Goal: Task Accomplishment & Management: Complete application form

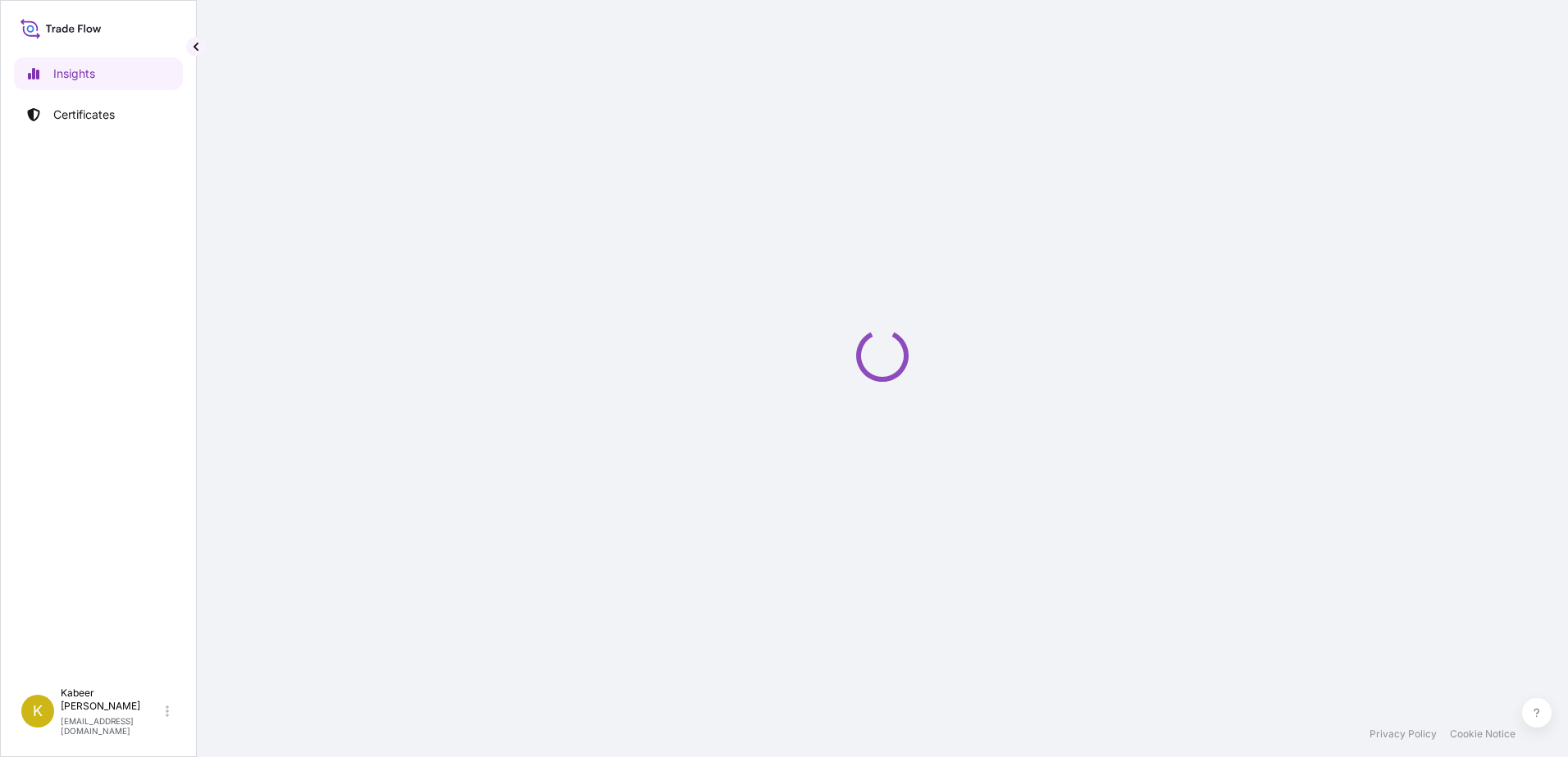
select select "2025"
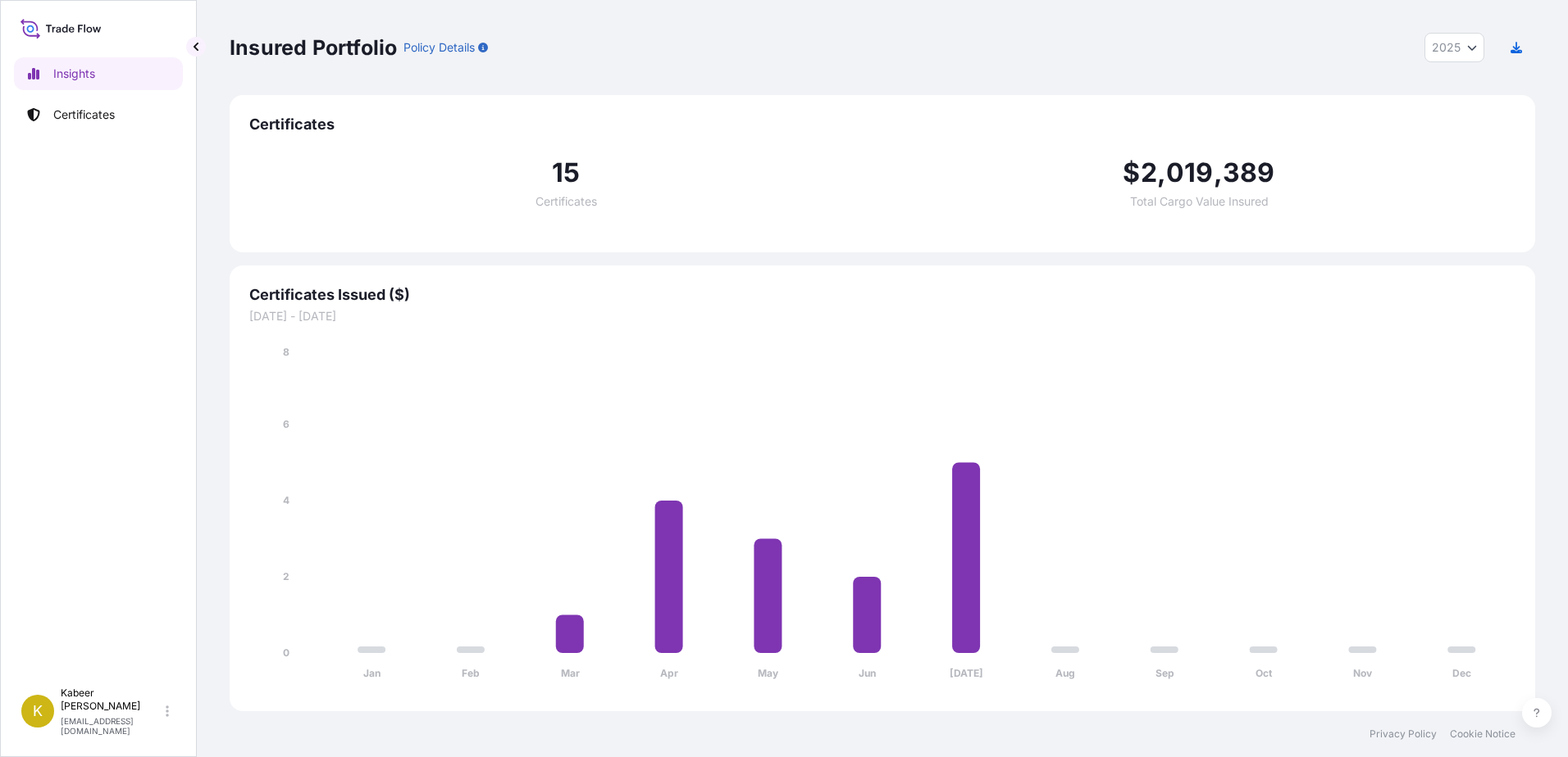
click at [90, 119] on p "Certificates" at bounding box center [84, 114] width 61 height 17
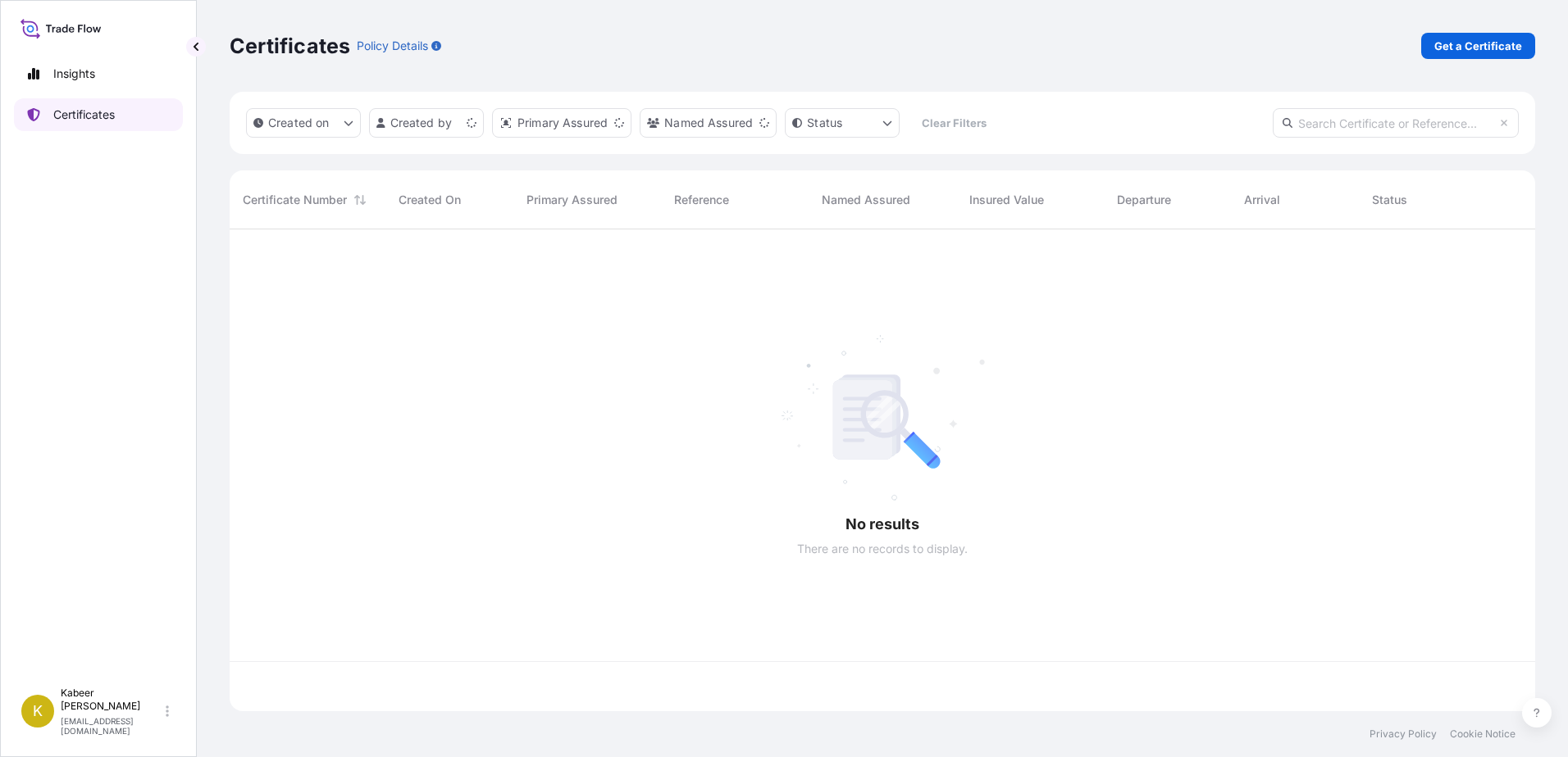
scroll to position [478, 1293]
click at [1505, 51] on p "Get a Certificate" at bounding box center [1478, 46] width 88 height 17
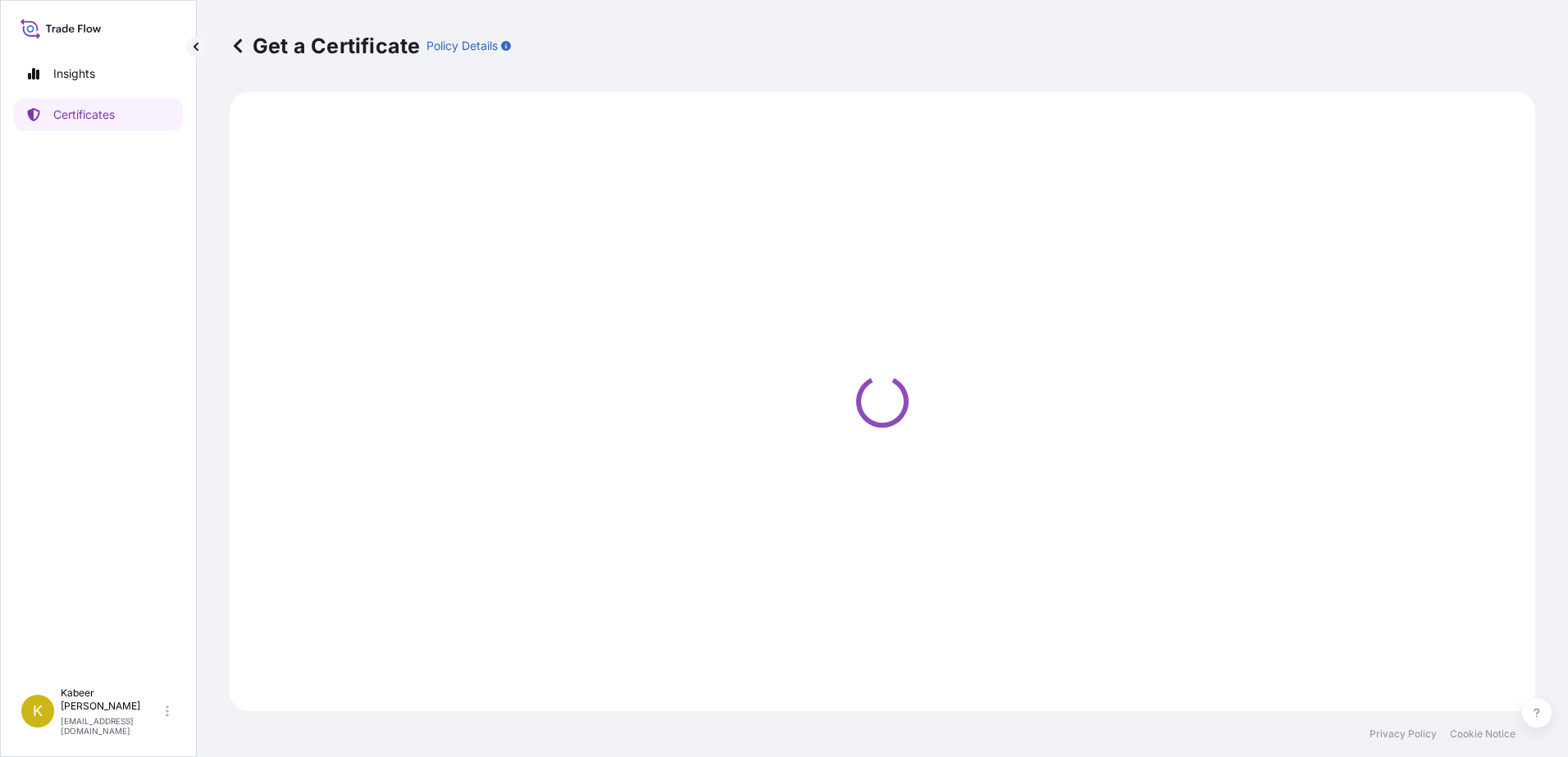
select select "Barge"
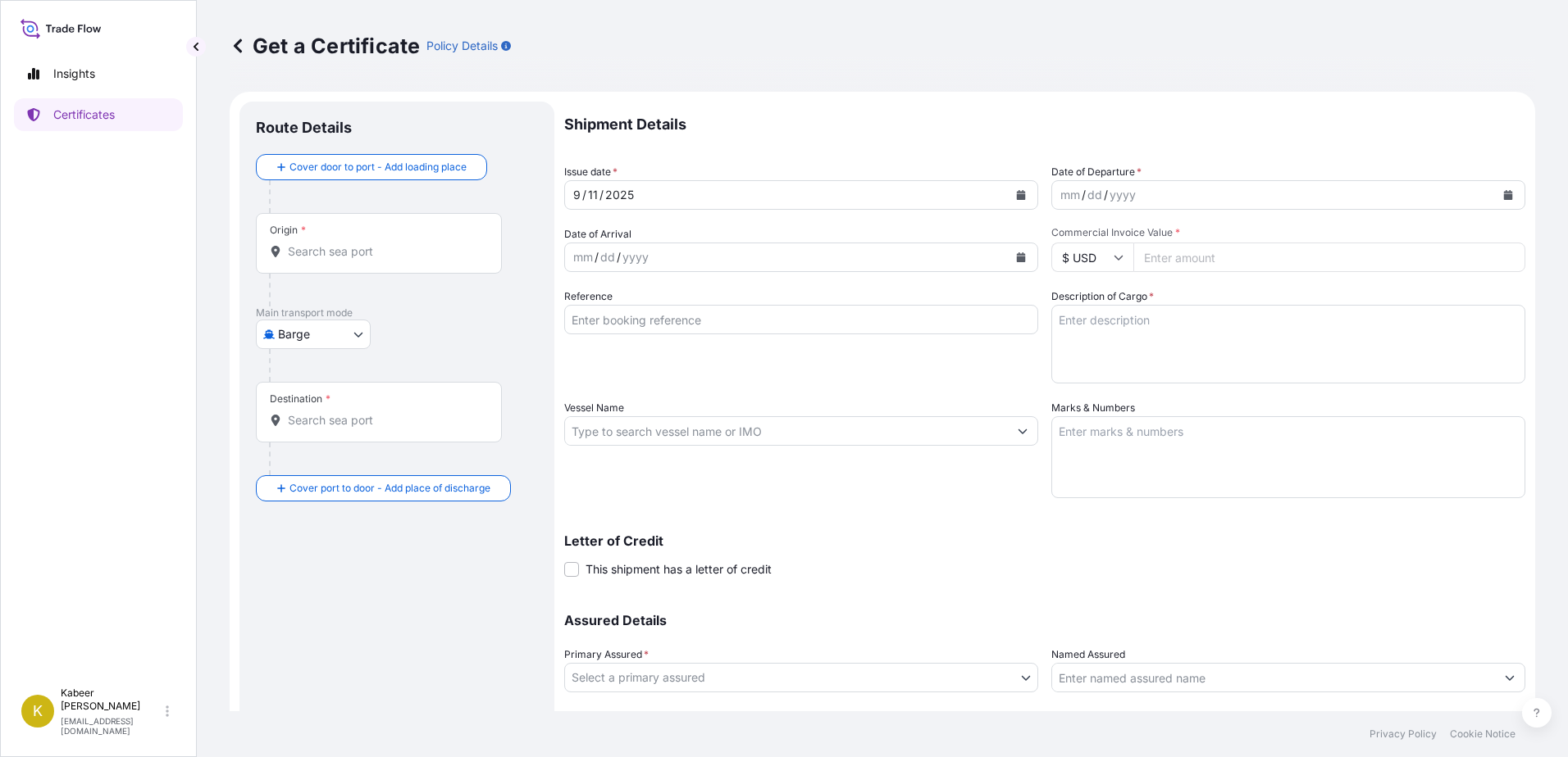
click at [359, 259] on input "Origin *" at bounding box center [384, 251] width 194 height 17
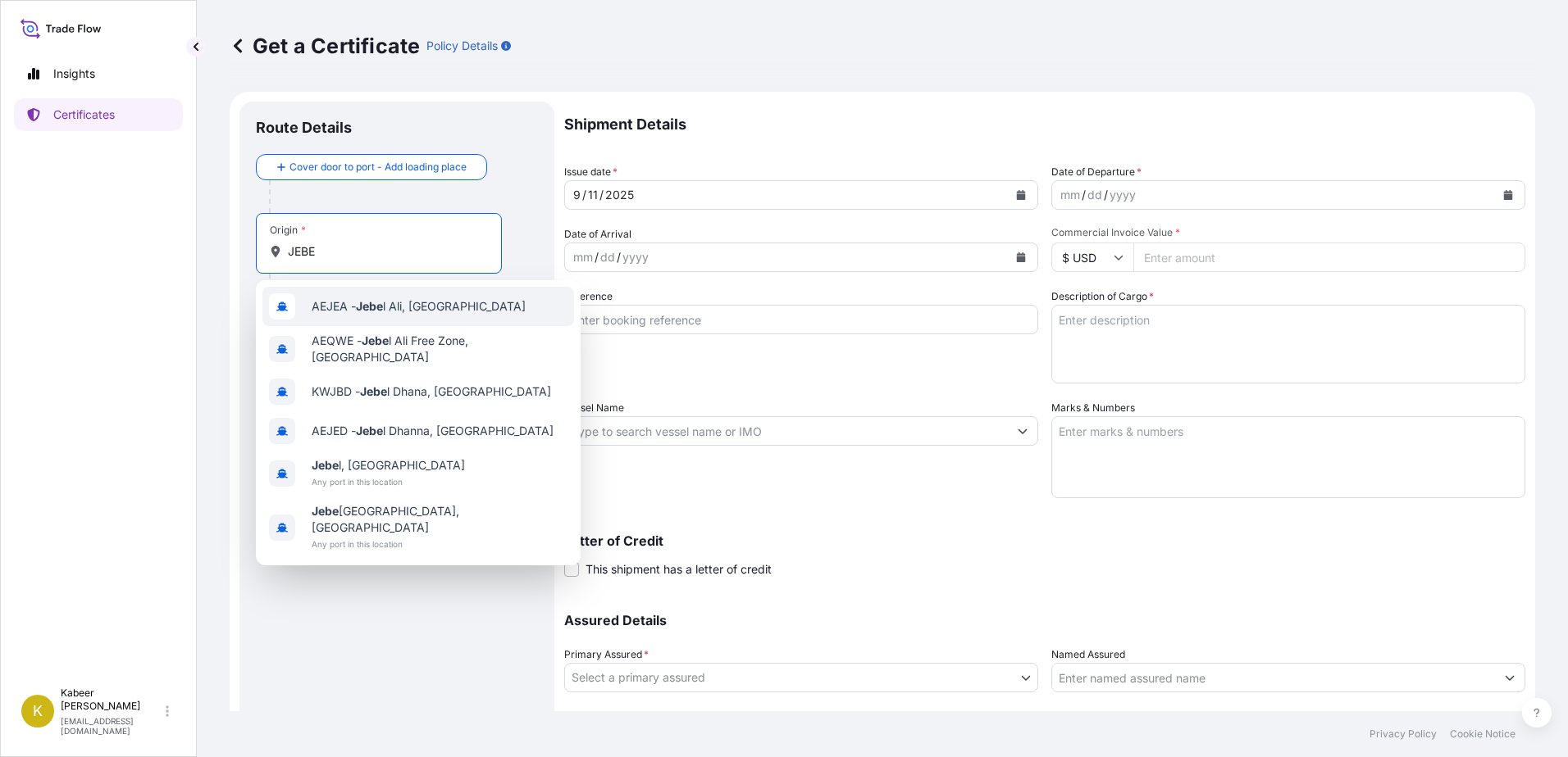
click at [347, 308] on span "AEJEA - [PERSON_NAME], [GEOGRAPHIC_DATA]" at bounding box center [419, 306] width 214 height 17
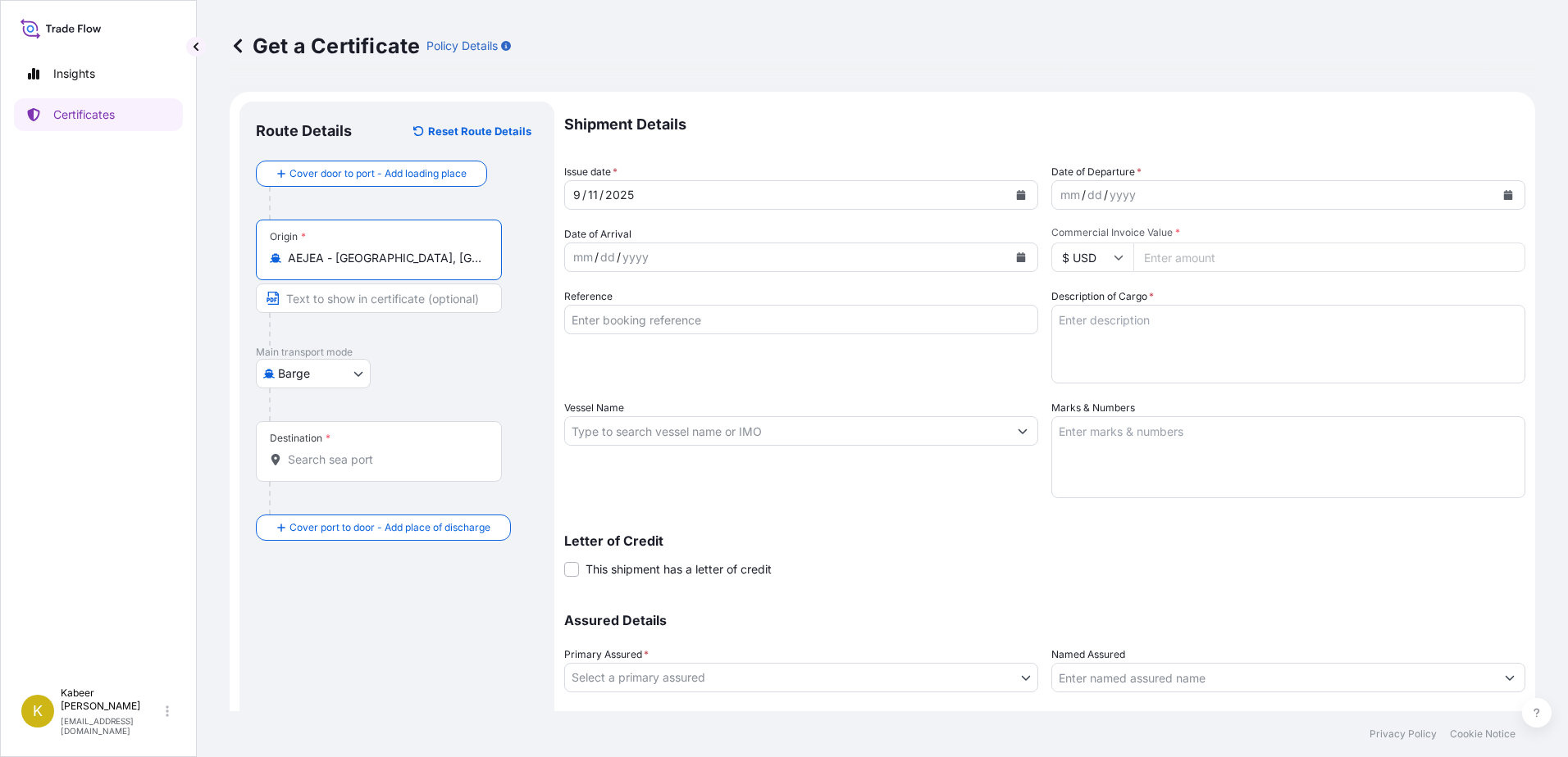
type input "AEJEA - [GEOGRAPHIC_DATA], [GEOGRAPHIC_DATA]"
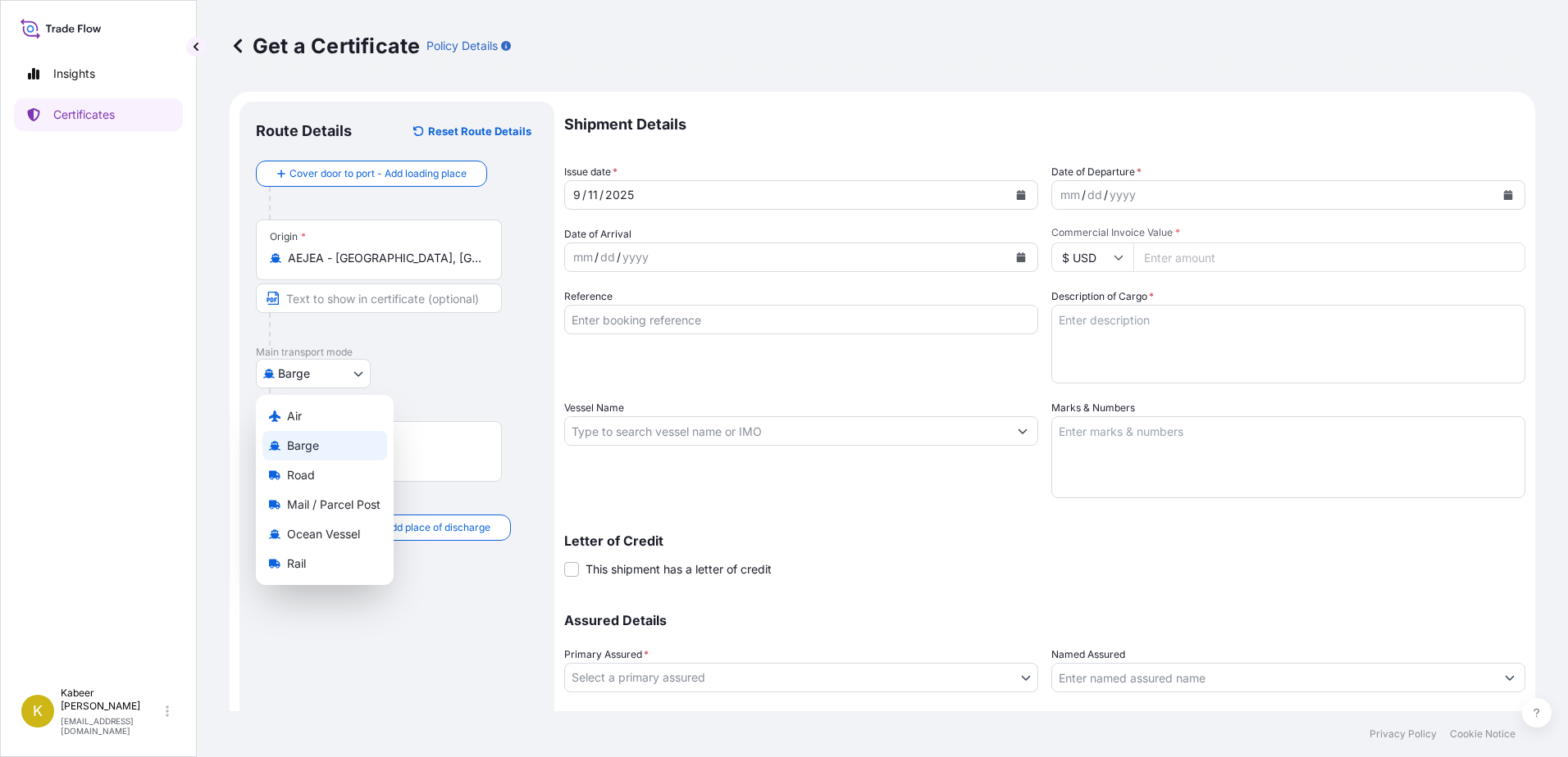
click at [361, 374] on body "Insights Certificates K [PERSON_NAME] [EMAIL_ADDRESS][DOMAIN_NAME] Get a Certif…" at bounding box center [784, 378] width 1568 height 757
click at [319, 473] on div "Road" at bounding box center [325, 475] width 125 height 29
select select "Road"
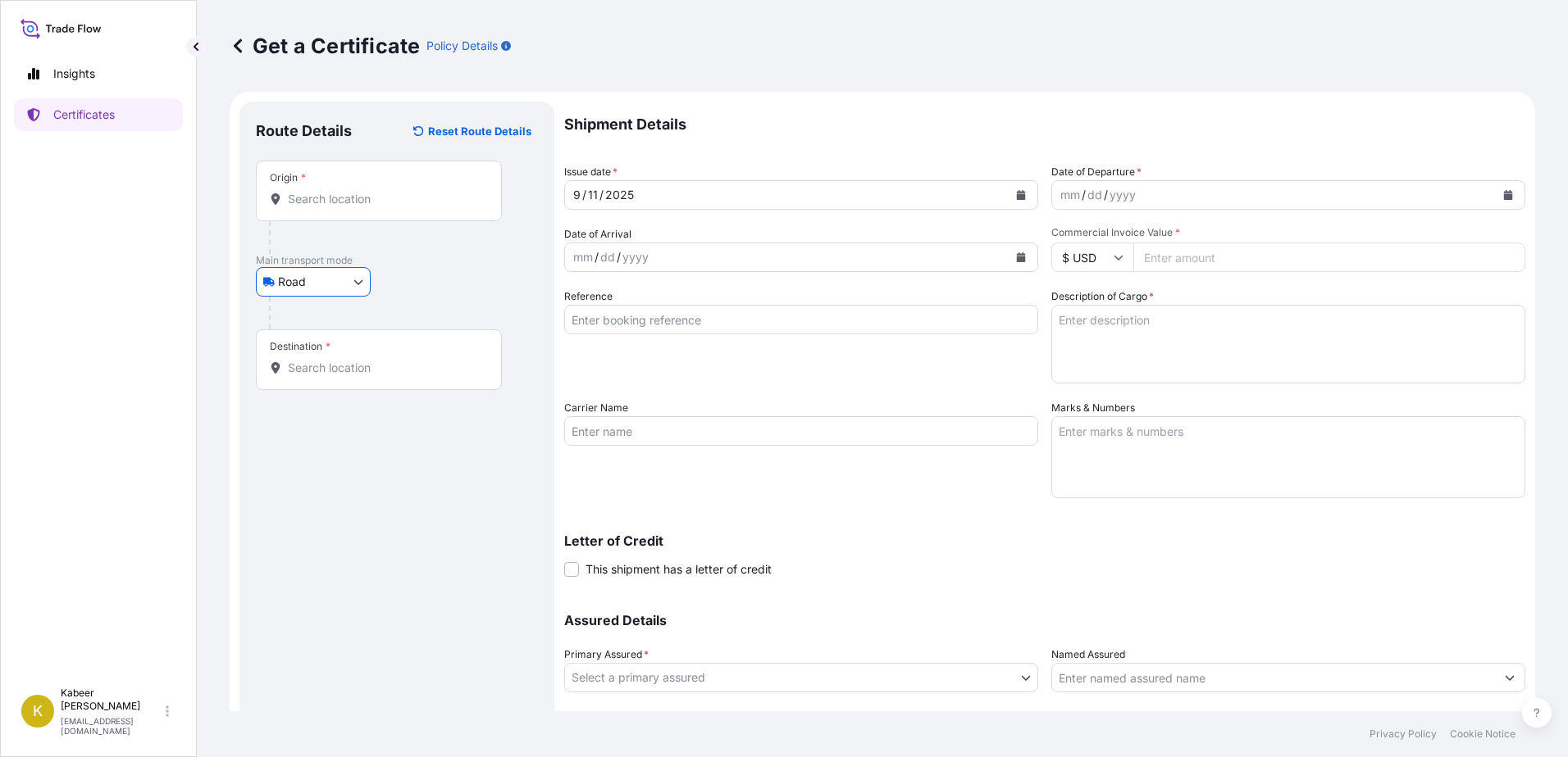
click at [302, 368] on input "Destination *" at bounding box center [384, 367] width 194 height 17
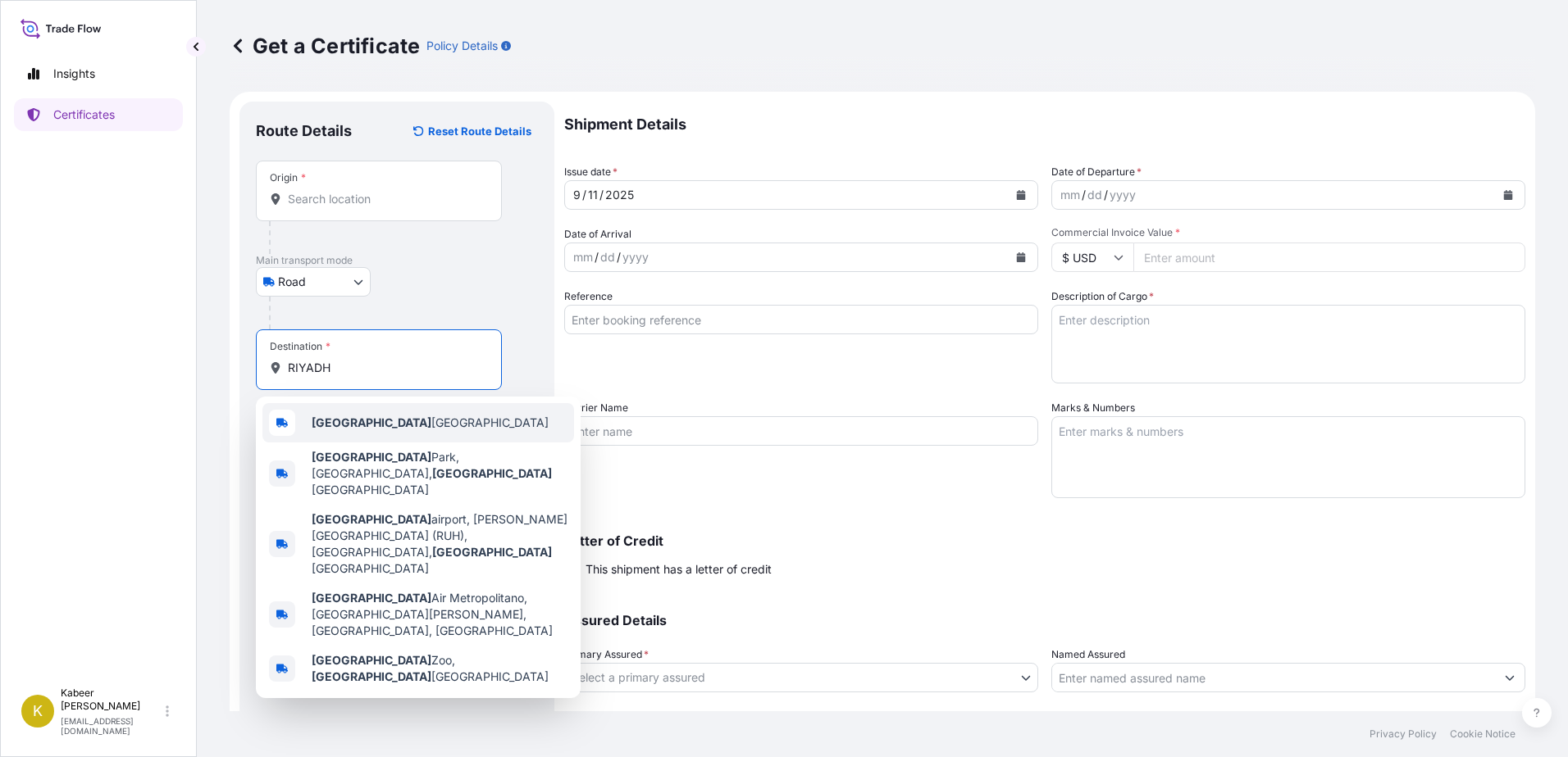
click at [333, 417] on b "[GEOGRAPHIC_DATA]" at bounding box center [371, 423] width 120 height 14
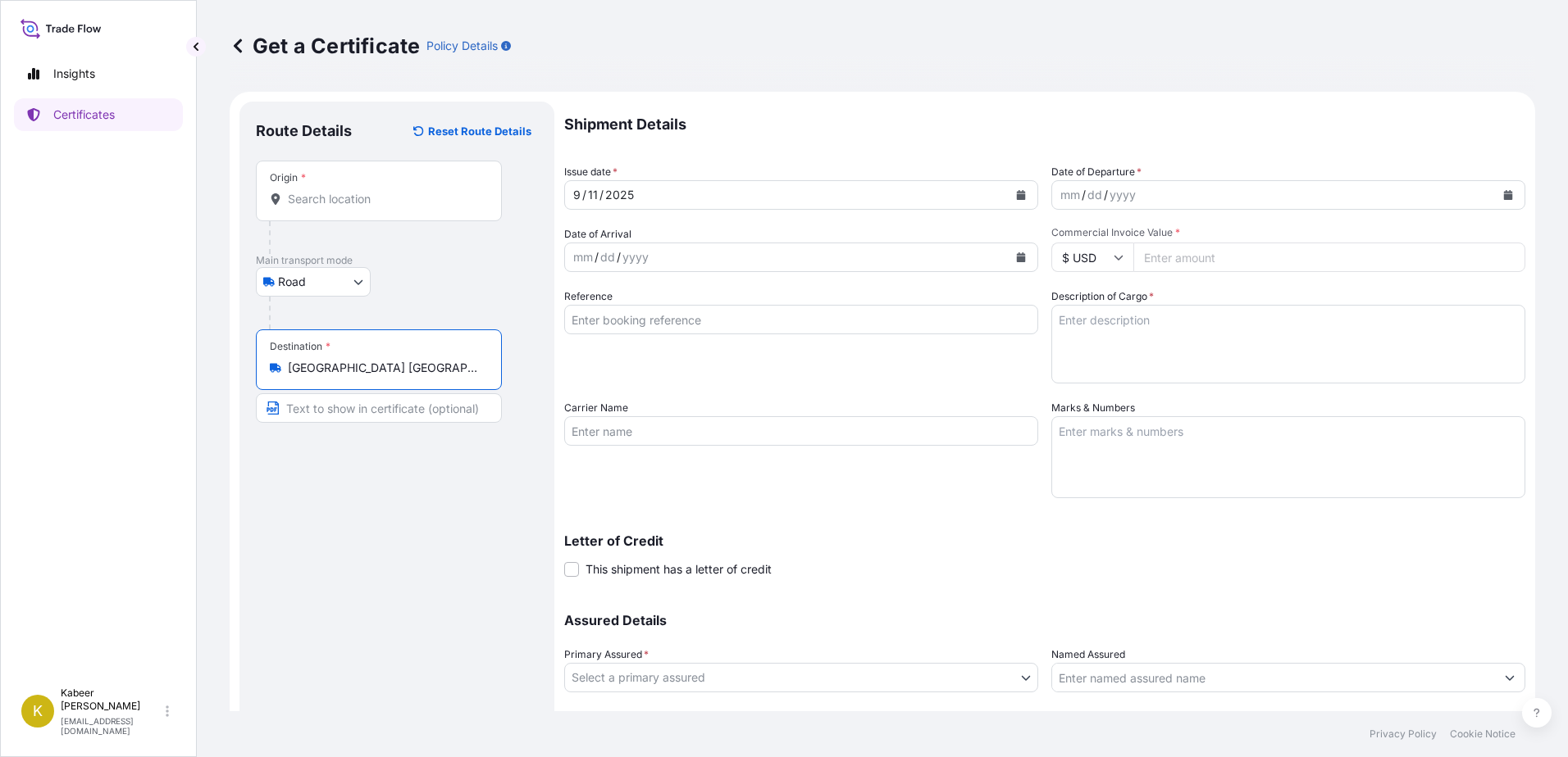
type input "[GEOGRAPHIC_DATA] [GEOGRAPHIC_DATA]"
click at [1091, 194] on div "dd" at bounding box center [1094, 195] width 19 height 19
click at [1503, 190] on icon "Calendar" at bounding box center [1508, 195] width 10 height 10
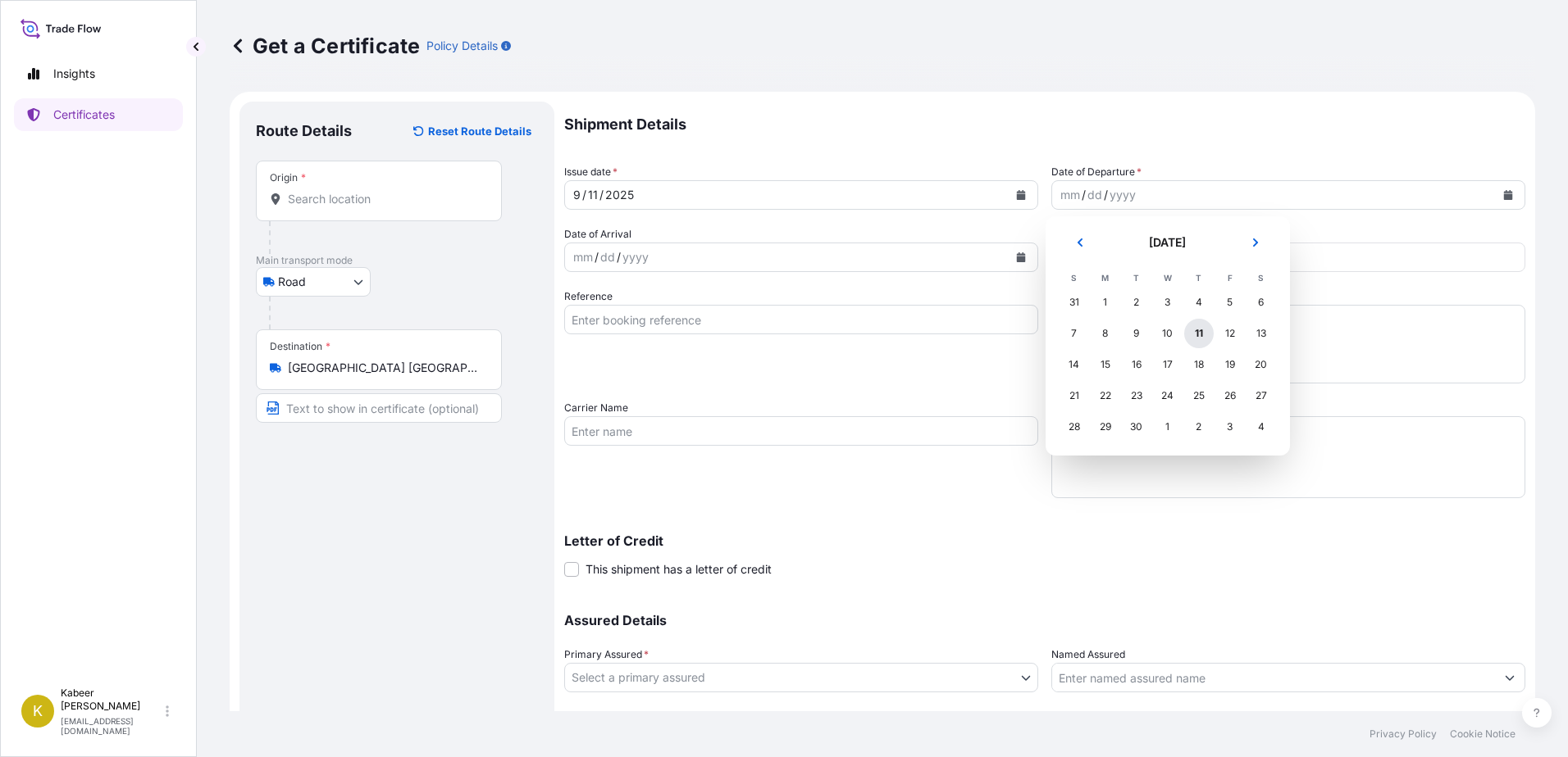
click at [1202, 334] on div "11" at bounding box center [1199, 333] width 29 height 29
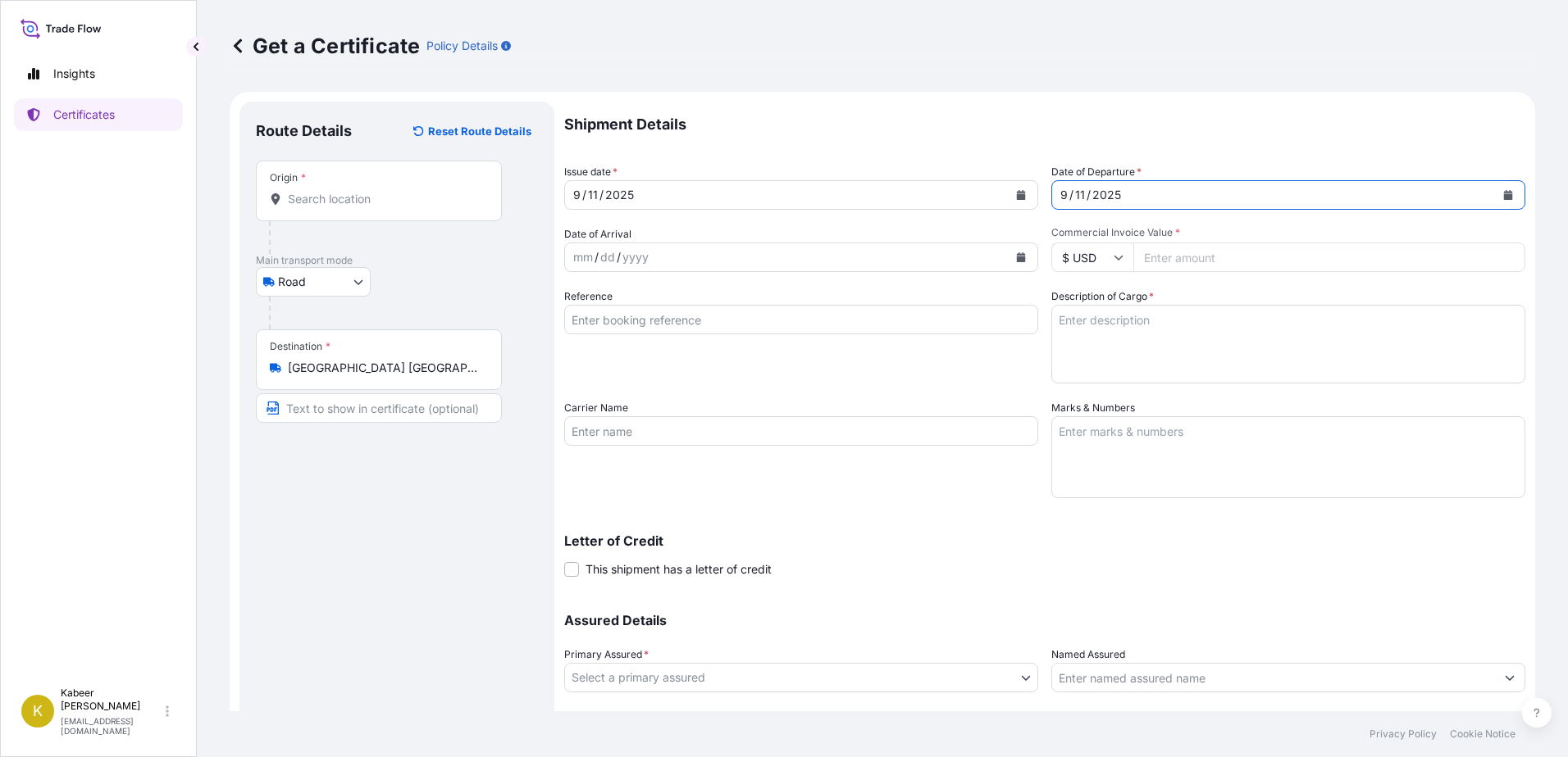
click at [1061, 257] on input "$ USD" at bounding box center [1092, 257] width 82 height 29
click at [1087, 331] on div "£ GBP" at bounding box center [1086, 337] width 69 height 31
type input "£ GBP"
click at [1101, 322] on textarea "Description of Cargo *" at bounding box center [1288, 344] width 474 height 79
type textarea "VALVES"
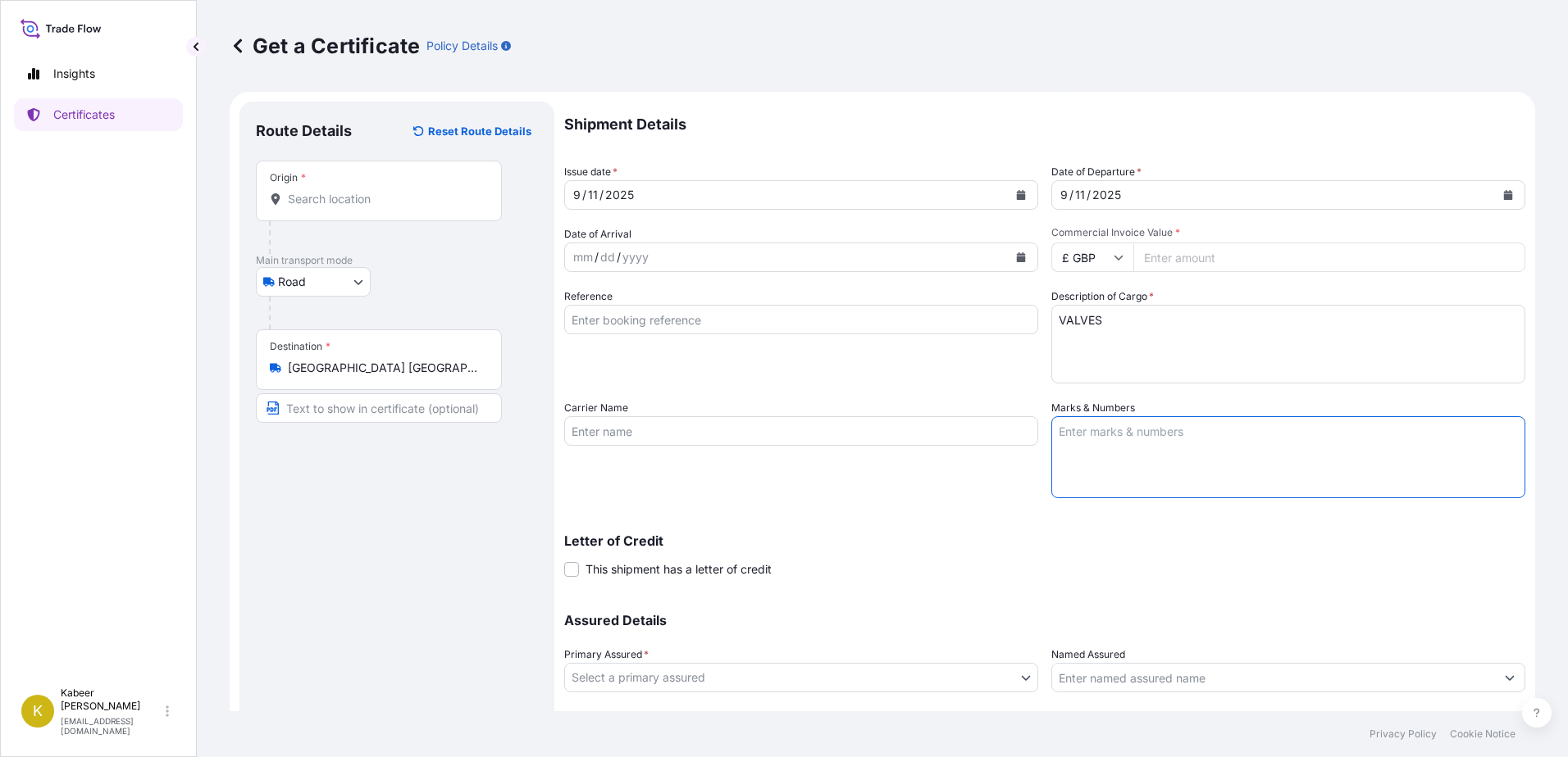
click at [1098, 452] on textarea "Marks & Numbers" at bounding box center [1288, 457] width 474 height 82
type textarea "39 BOX/ 20000KG/"
click at [688, 430] on input "Carrier Name" at bounding box center [801, 431] width 474 height 29
click at [643, 318] on input "Reference" at bounding box center [801, 320] width 474 height 29
type input "A1004925"
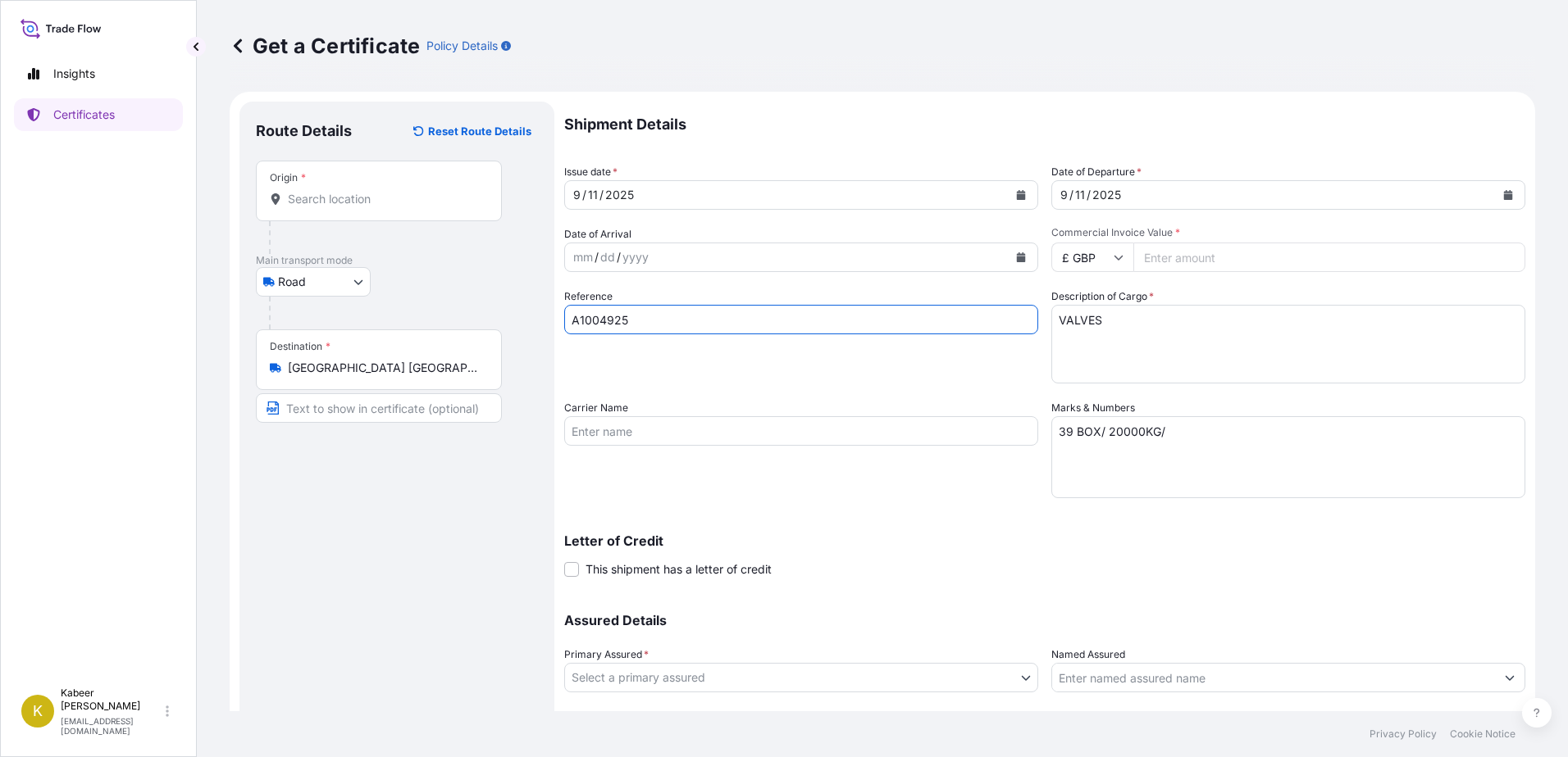
click at [609, 440] on input "Carrier Name" at bounding box center [801, 431] width 474 height 29
paste input "Hellmann ATS Road Solutions FZCO"
type input "Hellmann ATS Road Solutions FZCO"
click at [877, 501] on div "Shipment Details Issue date * 9 / 11 / 2025 Date of Departure * 9 / 11 / 2025 D…" at bounding box center [1045, 430] width 961 height 657
click at [1170, 428] on textarea "39 BOX/ 20000KG/" at bounding box center [1288, 457] width 474 height 82
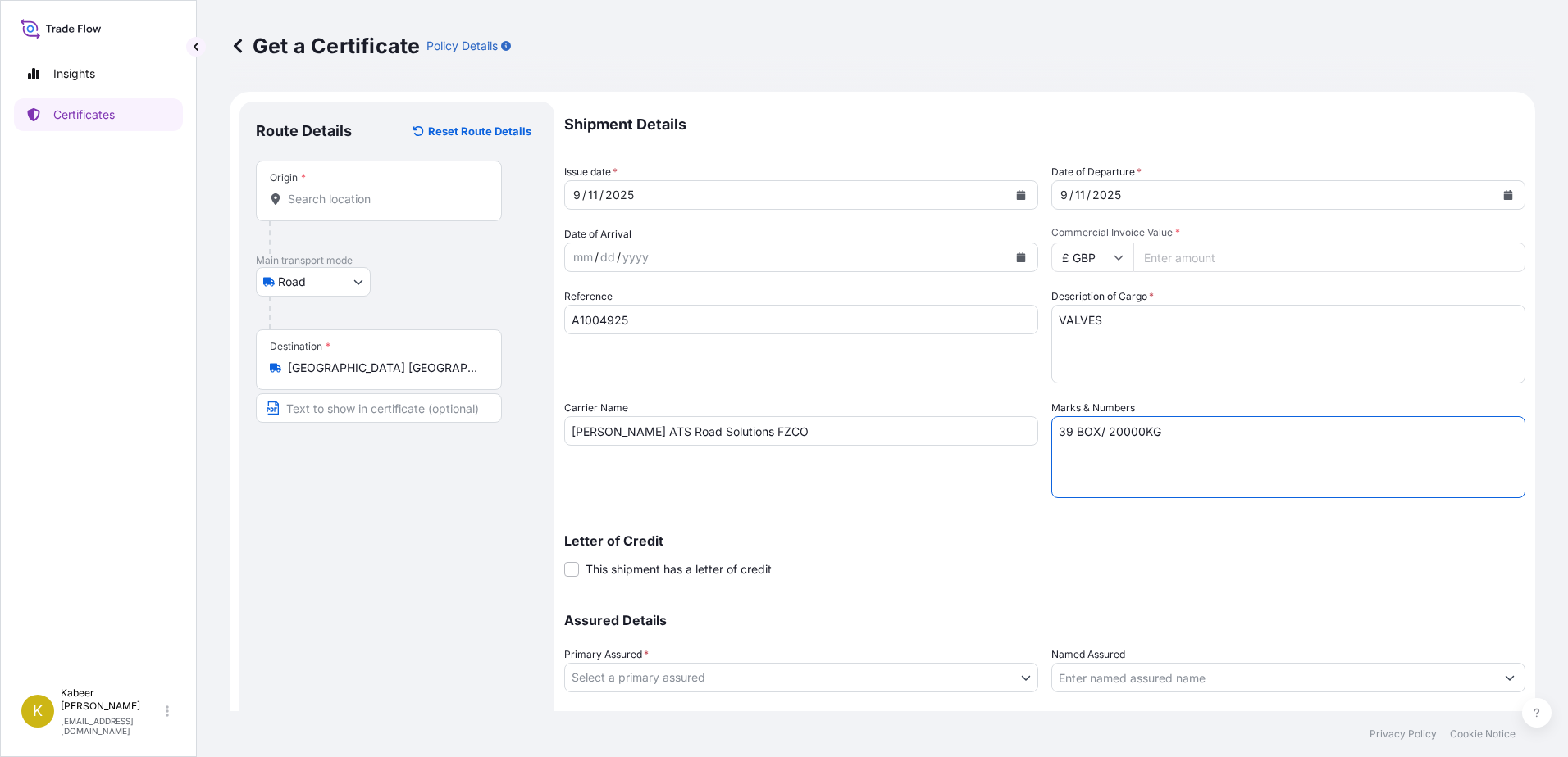
type textarea "39 BOX/ 20000KG"
click at [1202, 255] on input "Commercial Invoice Value *" at bounding box center [1329, 257] width 392 height 29
type input "117983.49"
click at [964, 547] on p "Letter of Credit" at bounding box center [1045, 541] width 961 height 13
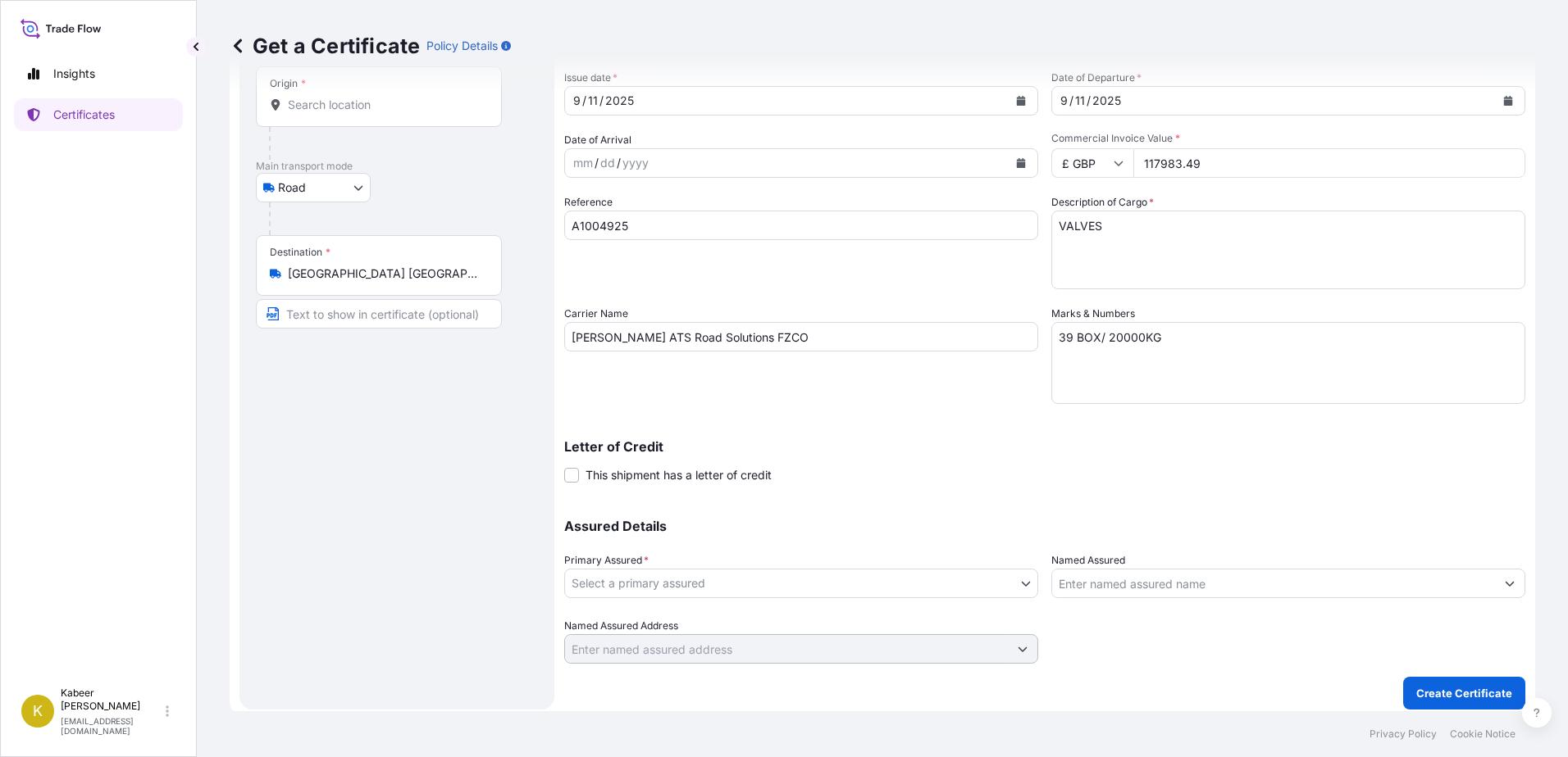
scroll to position [102, 0]
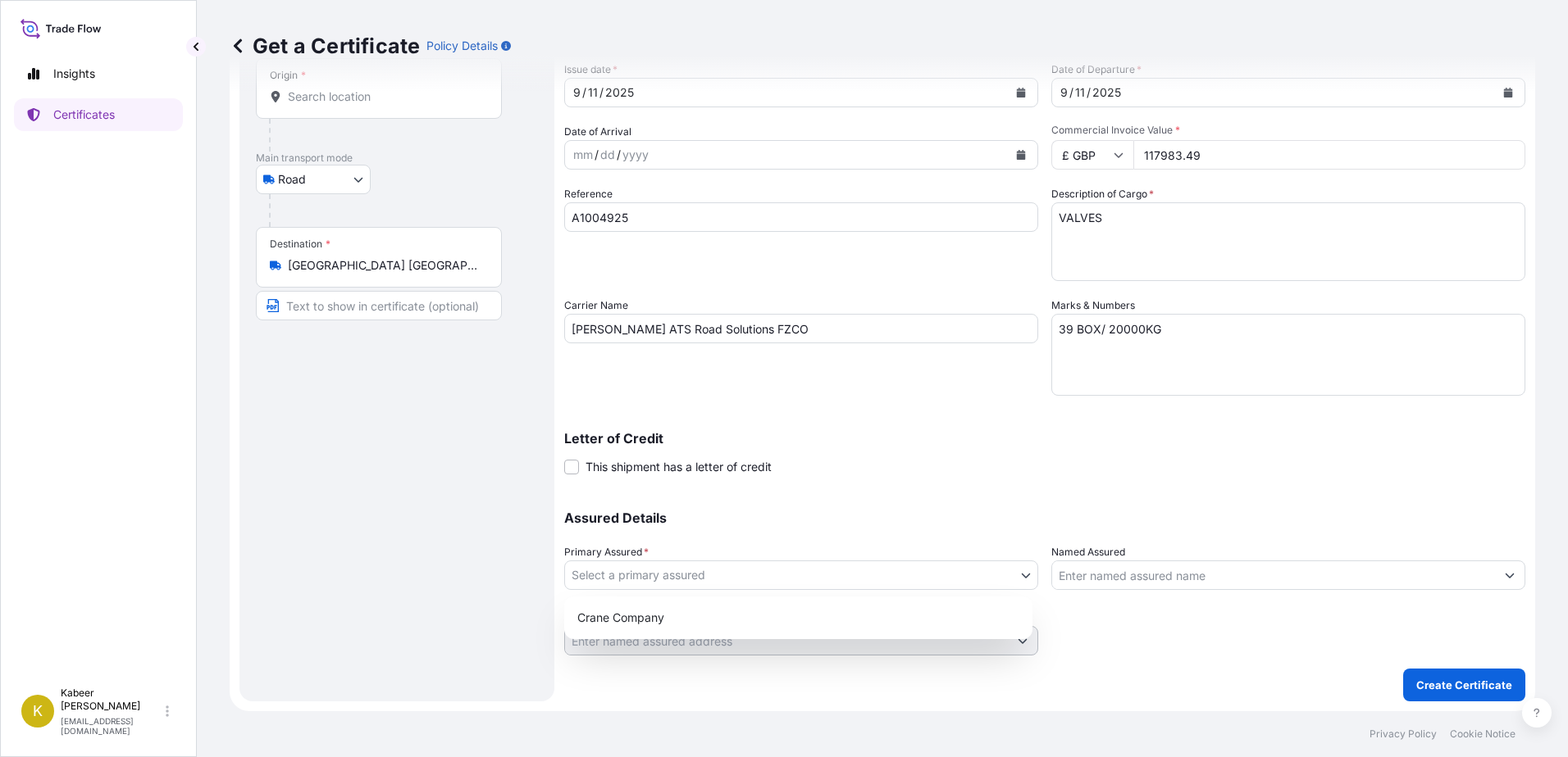
click at [798, 574] on body "Insights Certificates K Kabeer Hassan khasan@exportbsu.com Get a Certificate Po…" at bounding box center [784, 378] width 1568 height 757
click at [724, 623] on div "Crane Company" at bounding box center [798, 618] width 455 height 29
select select "31482"
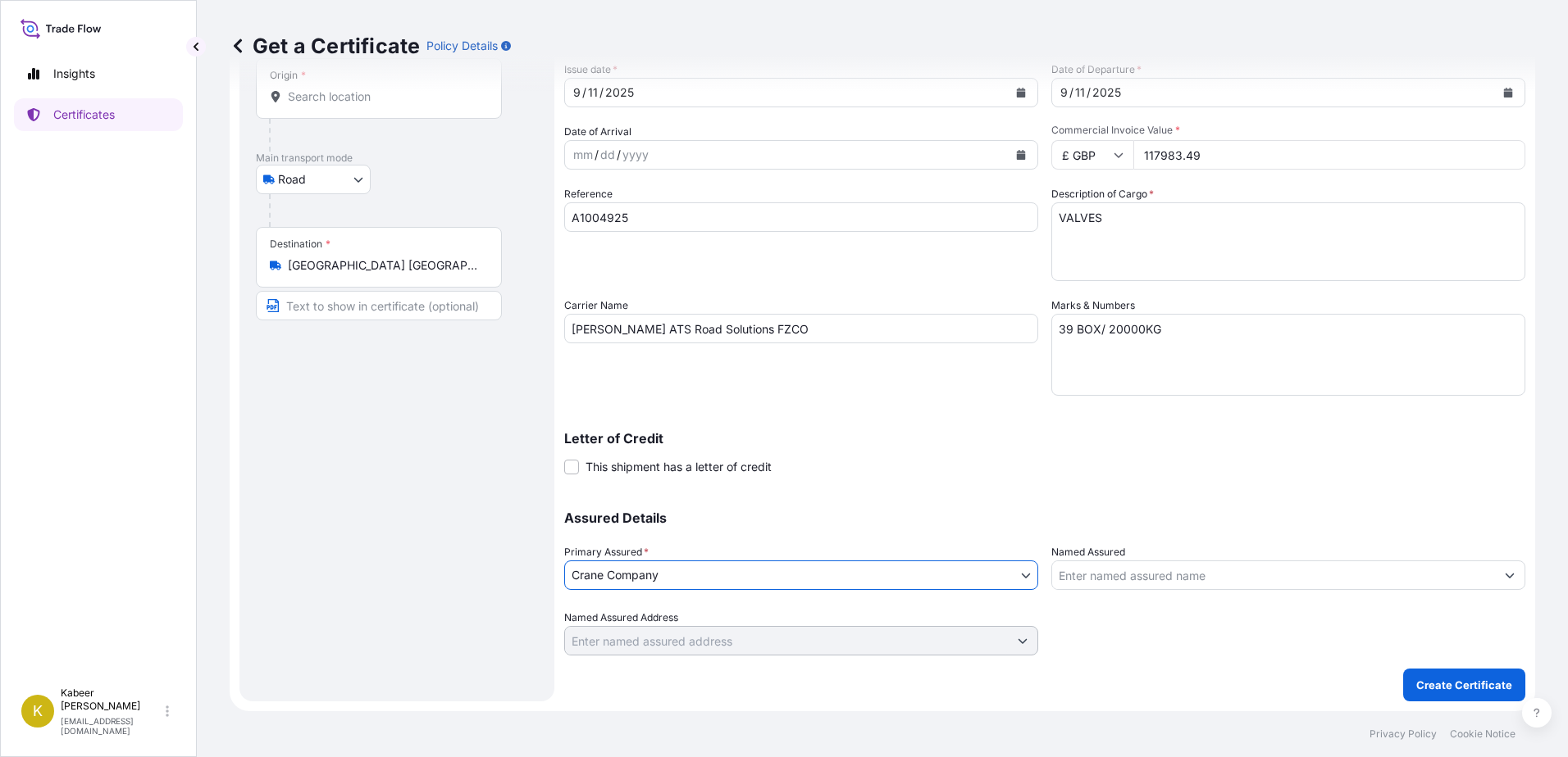
click at [1174, 572] on input "Named Assured" at bounding box center [1273, 575] width 442 height 29
click at [1166, 576] on input "Named Assured" at bounding box center [1273, 575] width 442 height 29
click at [1522, 619] on div "Get a Certificate Policy Details Route Details Reset Route Details Place of loa…" at bounding box center [882, 356] width 1371 height 711
click at [1503, 578] on button "Show suggestions" at bounding box center [1510, 575] width 29 height 29
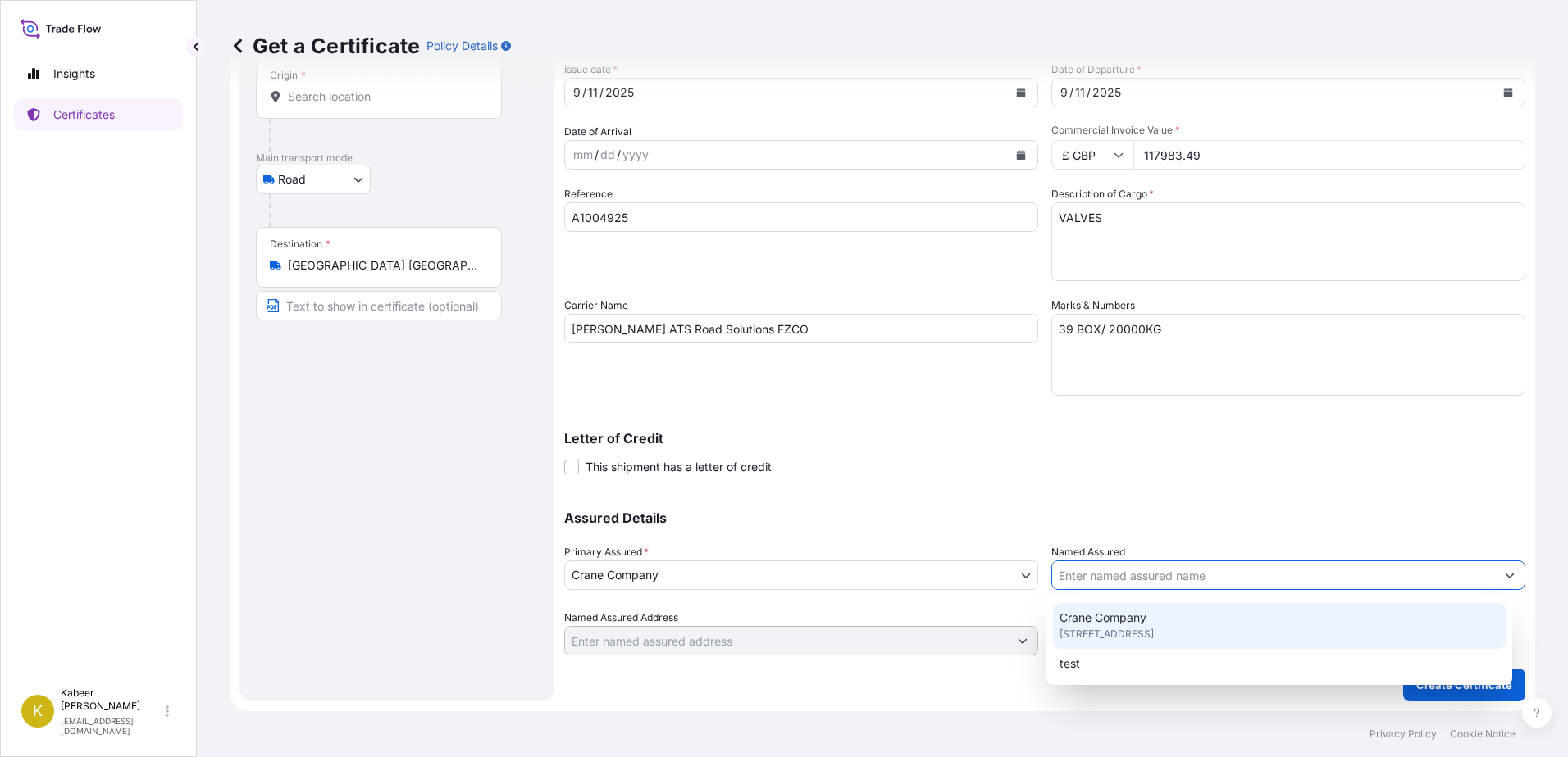
click at [1455, 579] on input "Named Assured" at bounding box center [1273, 575] width 442 height 29
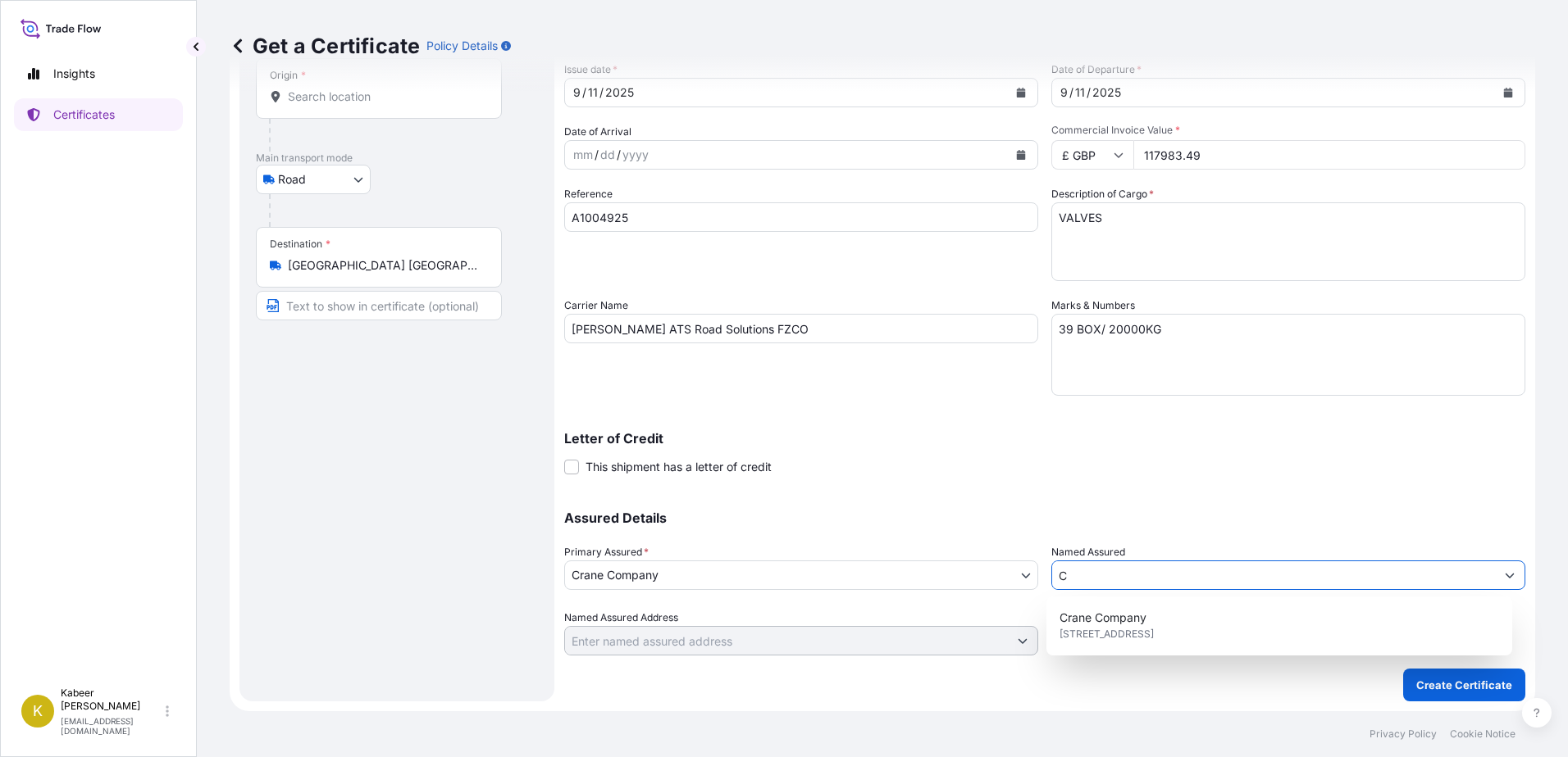
type input "C"
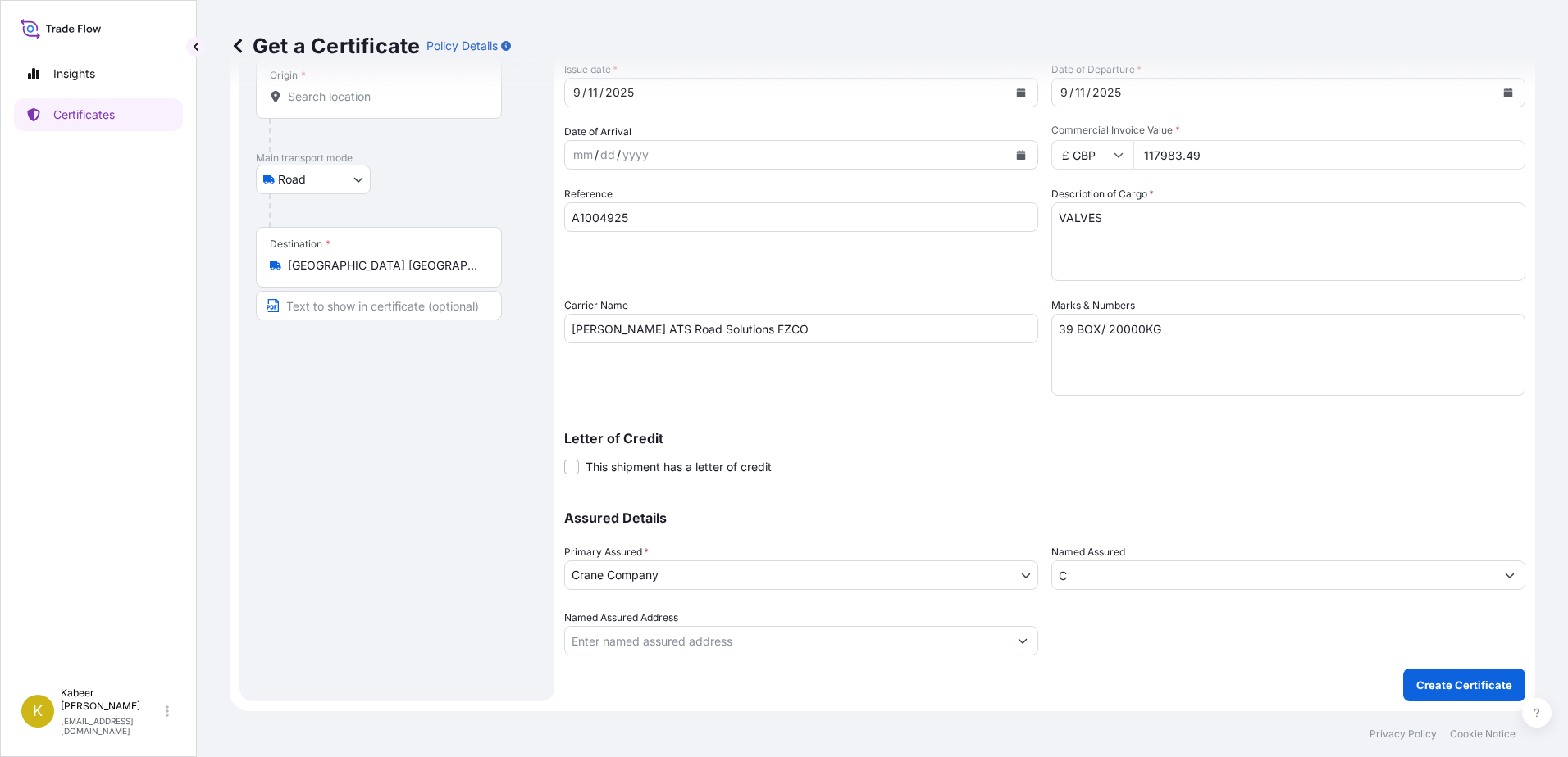
click at [1320, 570] on input "C" at bounding box center [1273, 575] width 442 height 29
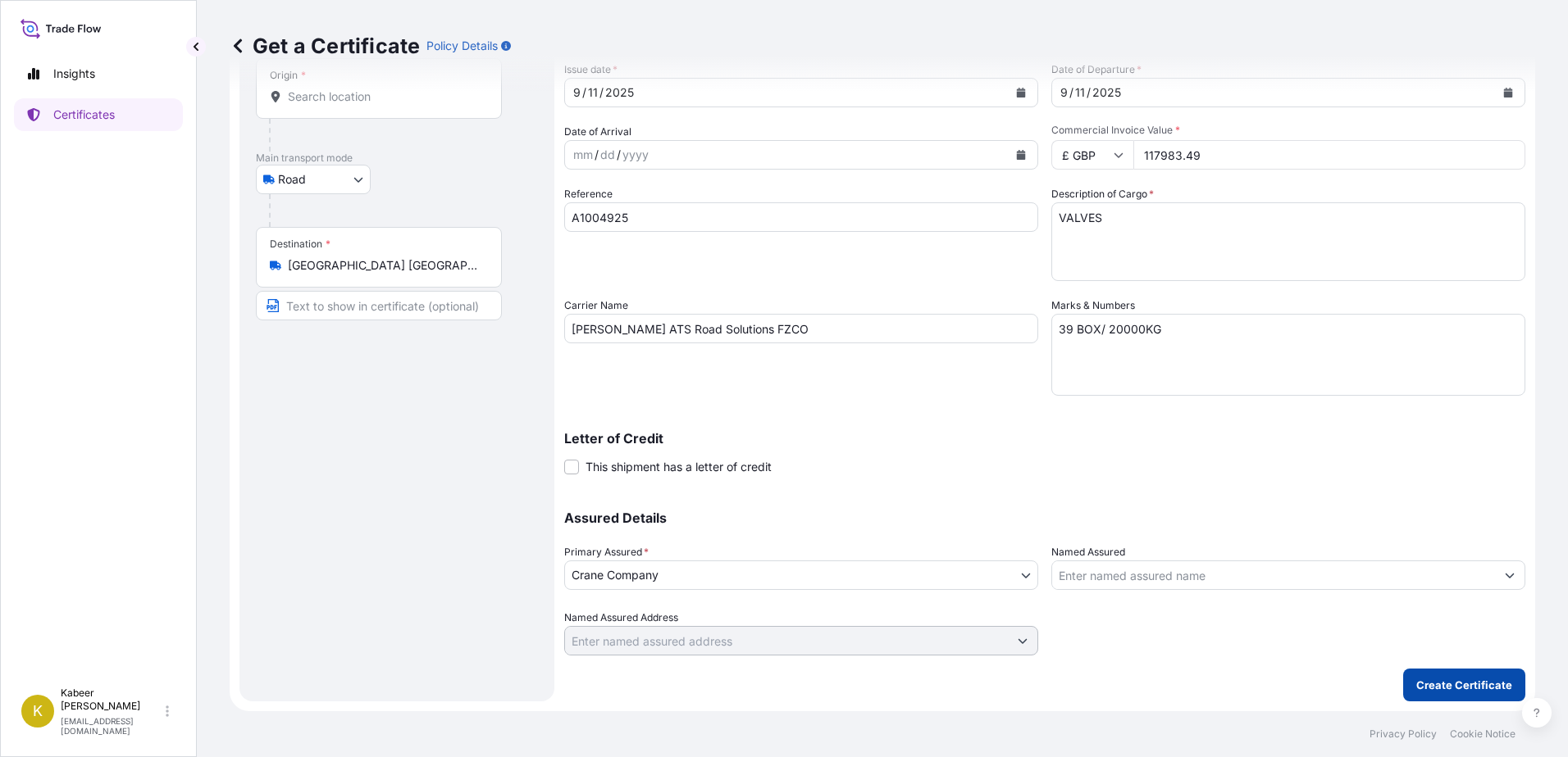
click at [1480, 691] on p "Create Certificate" at bounding box center [1464, 685] width 96 height 17
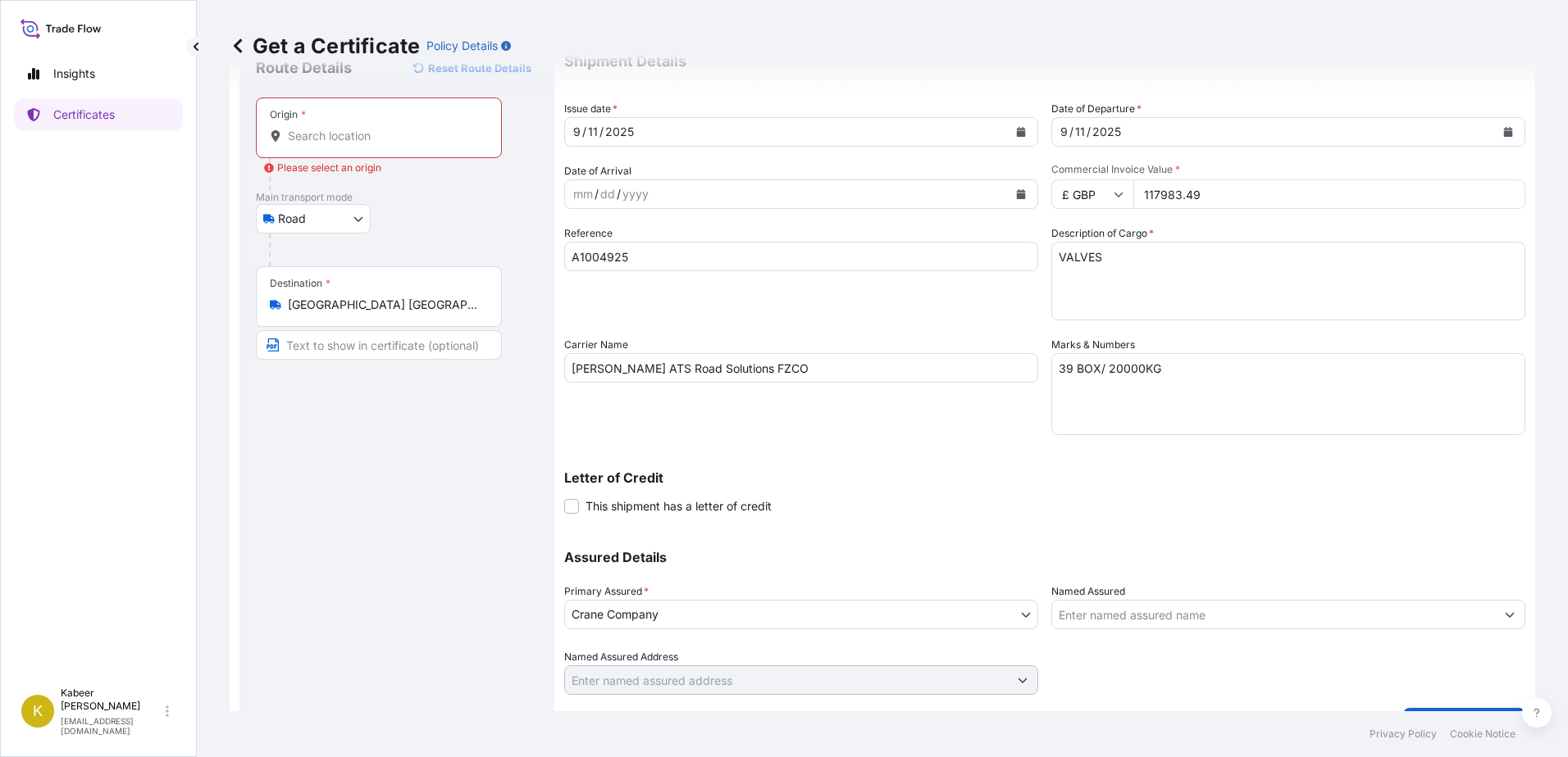
scroll to position [0, 0]
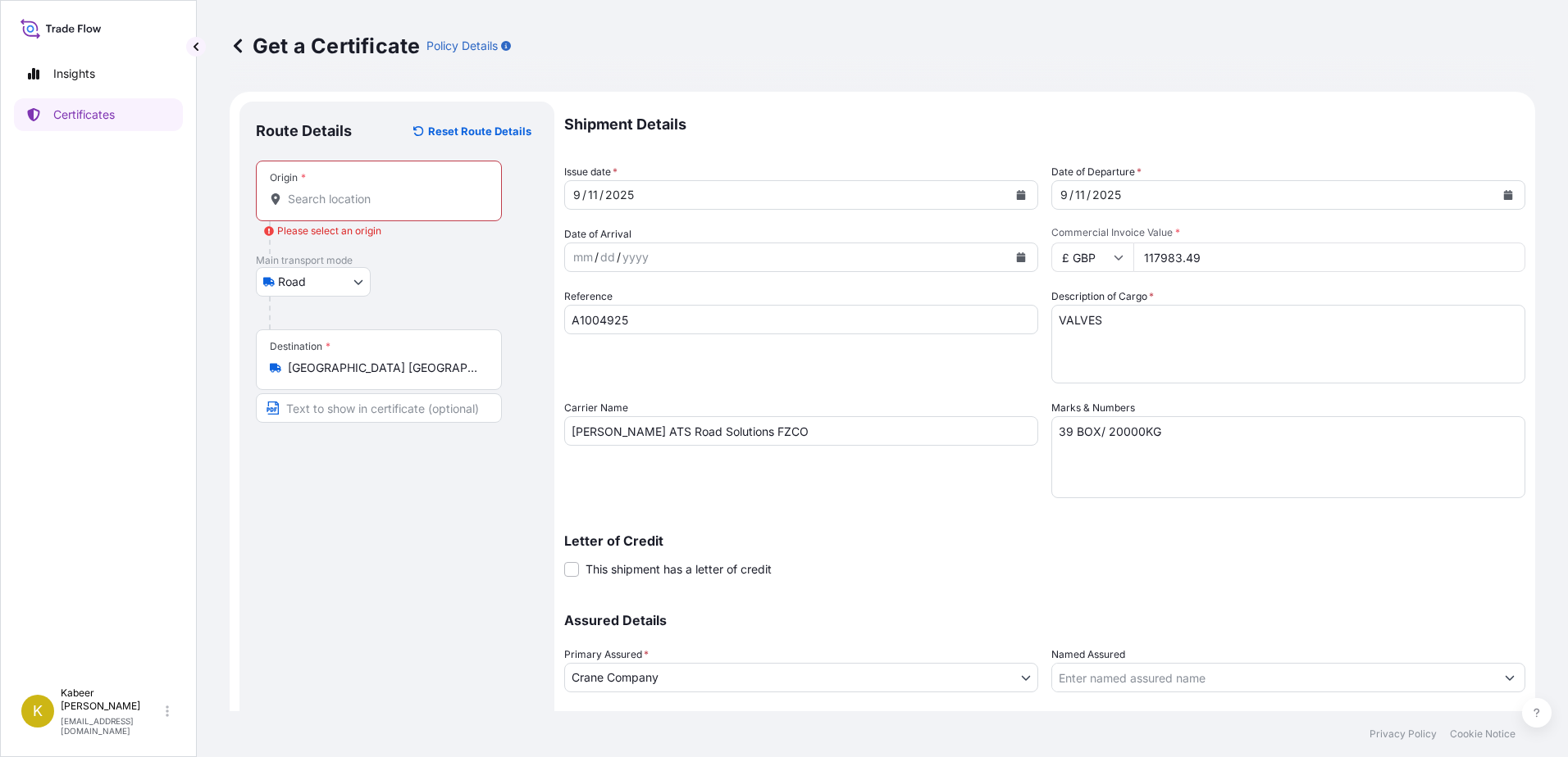
click at [326, 209] on div "Origin *" at bounding box center [379, 191] width 246 height 60
click at [326, 208] on input "Origin * Please select an origin" at bounding box center [384, 199] width 194 height 17
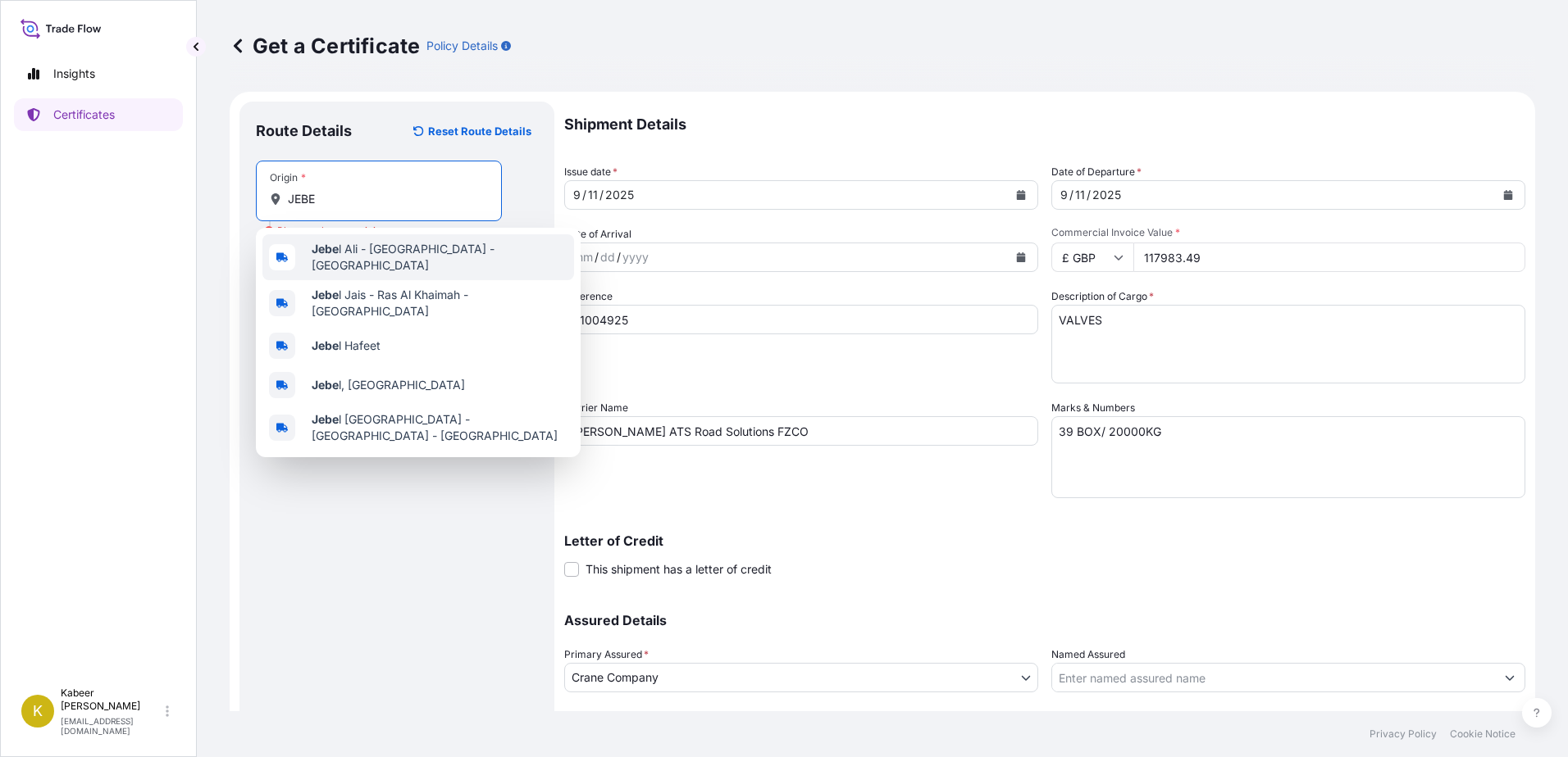
click at [321, 235] on div "Jebe l Ali - Dubai - United Arab Emirates" at bounding box center [418, 257] width 312 height 46
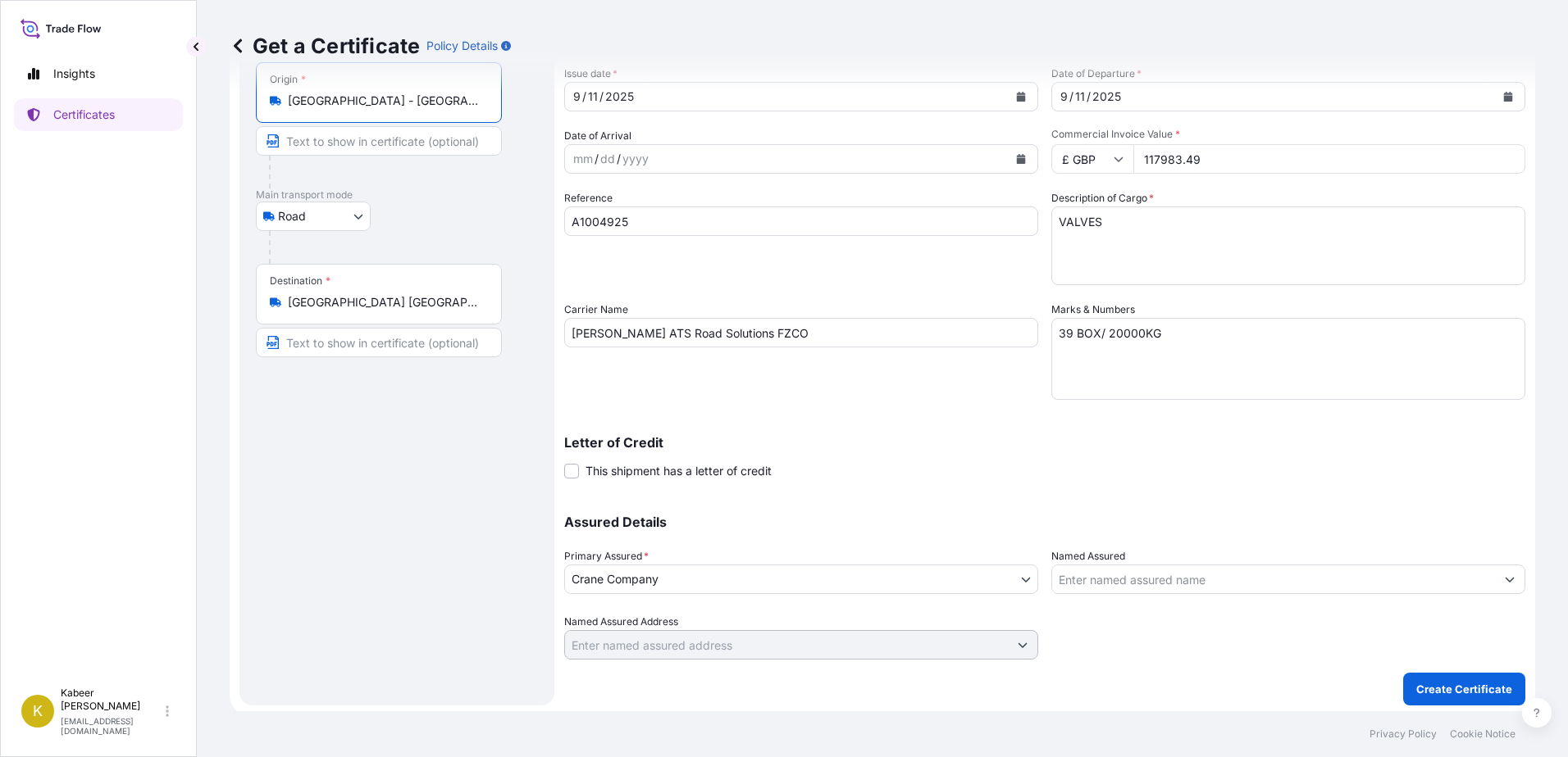
scroll to position [102, 0]
type input "Jebel Ali - Dubai - United Arab Emirates"
click at [1458, 689] on p "Create Certificate" at bounding box center [1464, 685] width 96 height 17
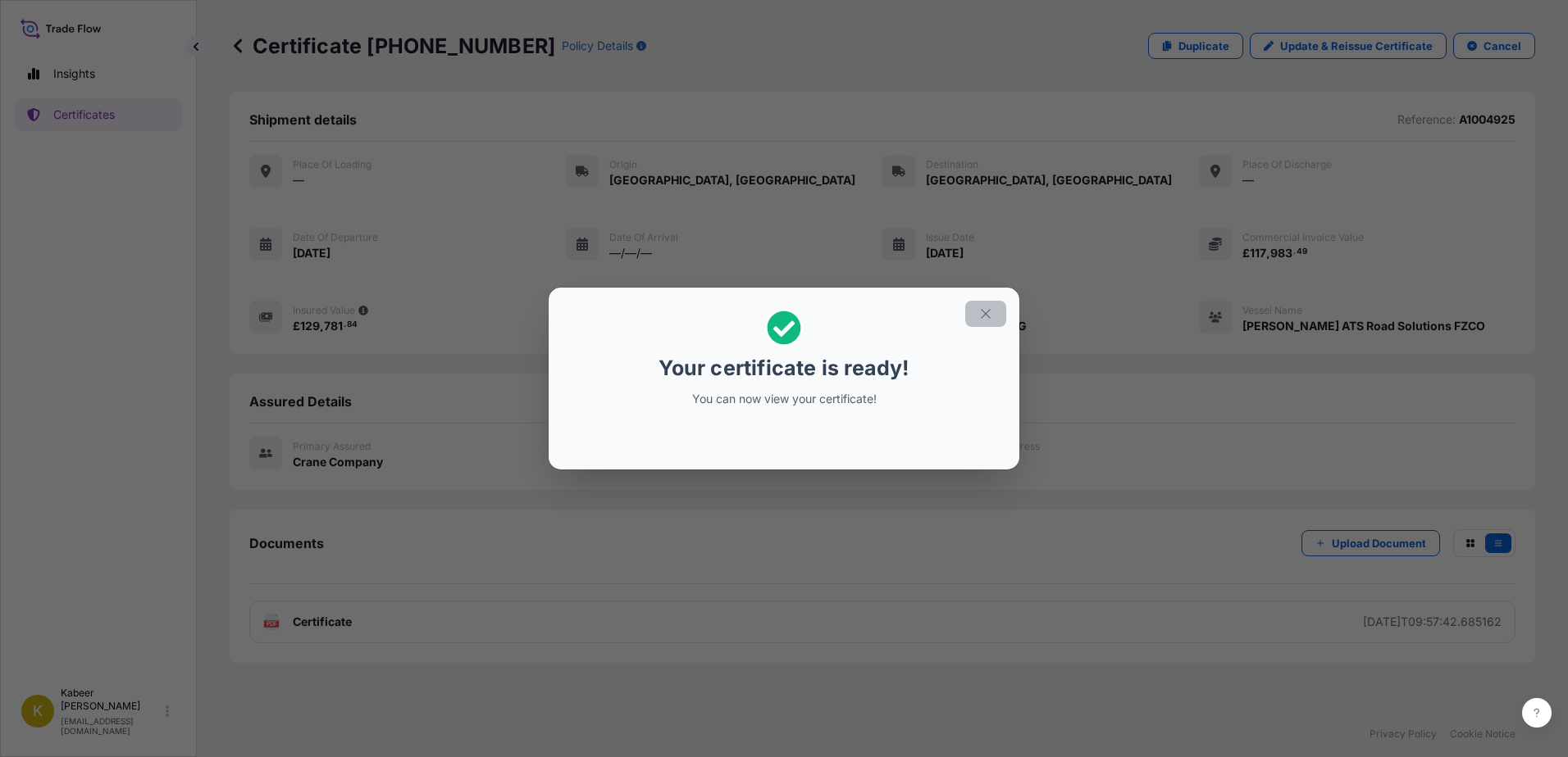
click at [982, 312] on icon "button" at bounding box center [985, 314] width 15 height 15
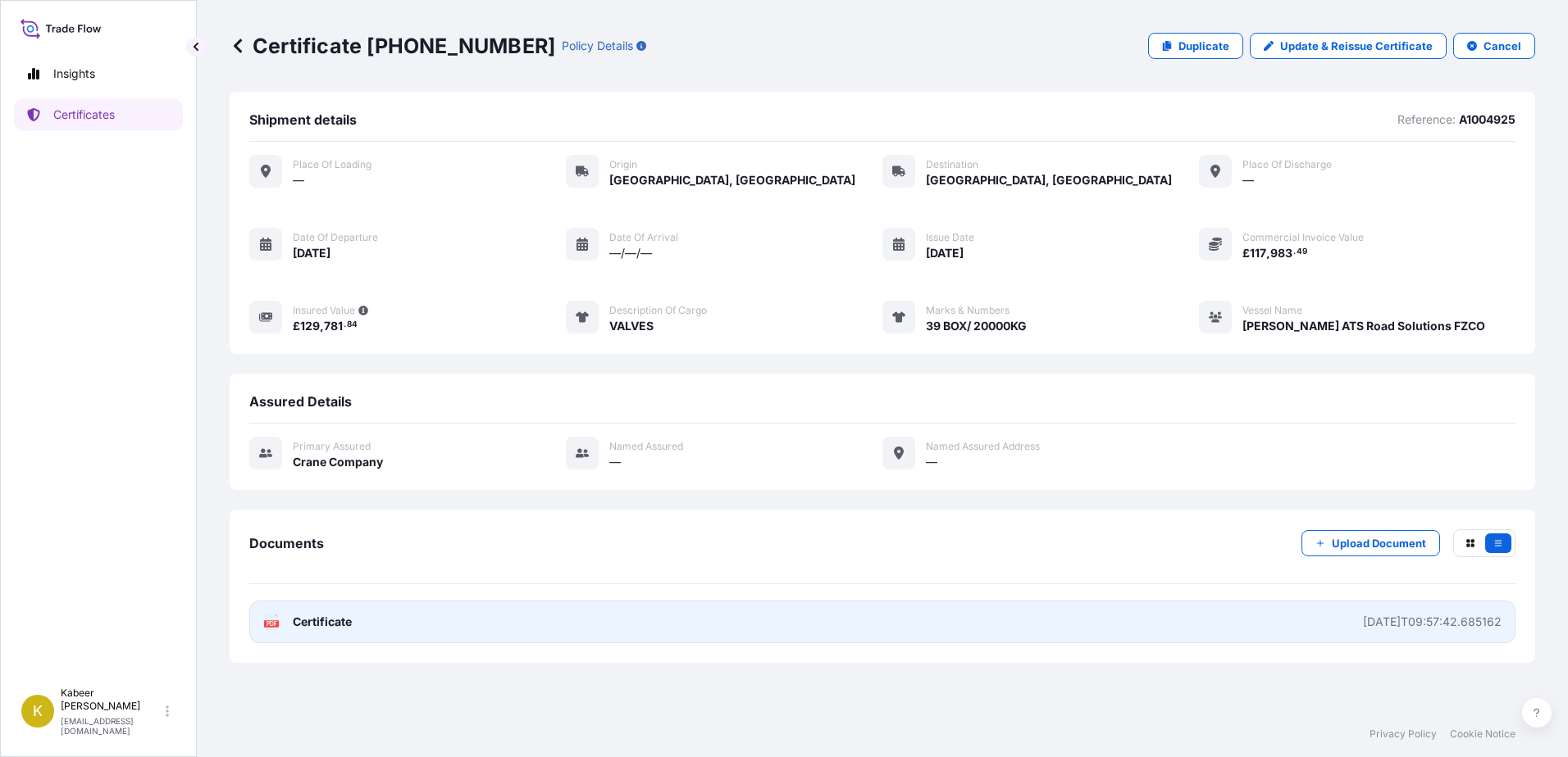
click at [1401, 625] on div "2025-09-11T09:57:42.685162" at bounding box center [1432, 622] width 138 height 17
